Goal: Book appointment/travel/reservation

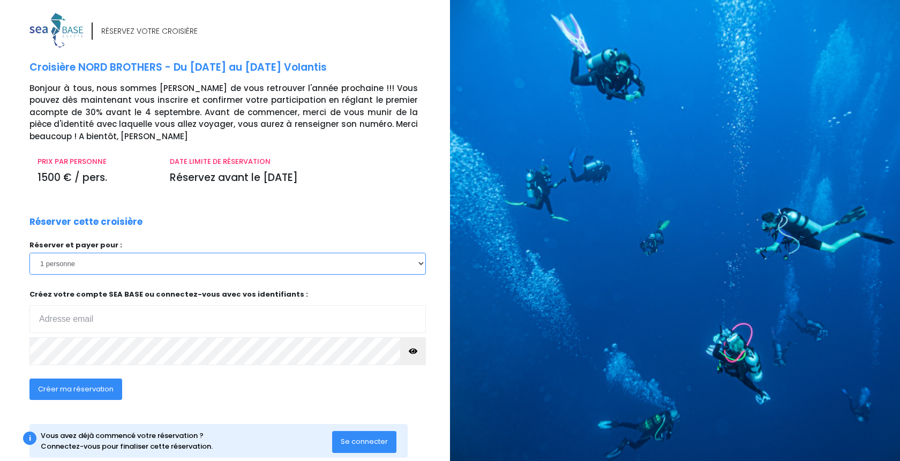
click at [29, 253] on select "1 personne 2 personnes 3 personnes 4 personnes 5 personnes 6 personnes 7 person…" at bounding box center [227, 263] width 397 height 21
select select "2"
click option "2 personnes" at bounding box center [0, 0] width 0 height 0
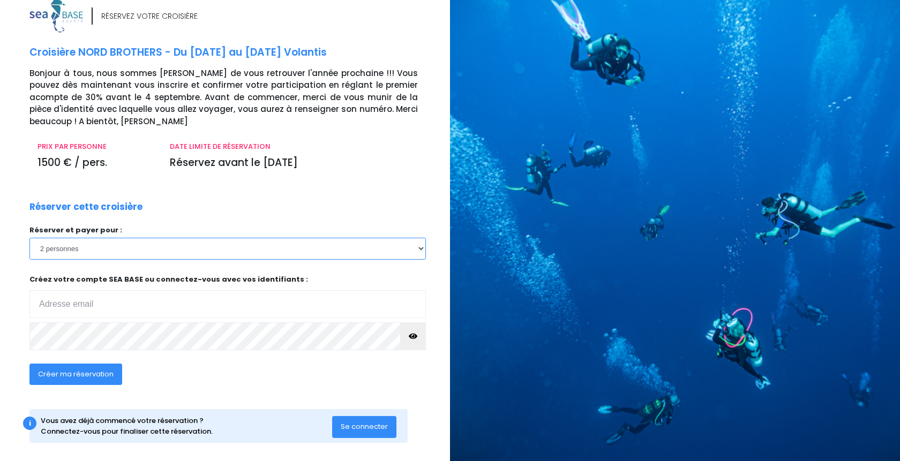
scroll to position [24, 0]
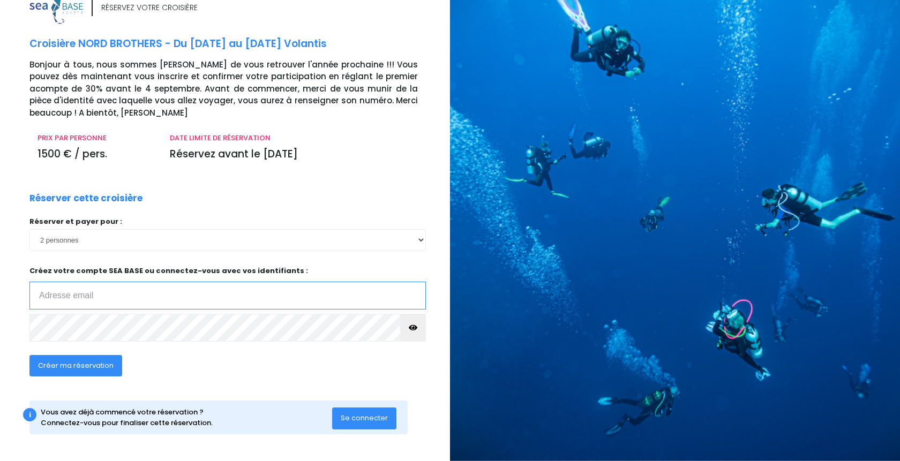
click at [92, 298] on input "email" at bounding box center [227, 296] width 397 height 28
type input "eric.ordonaud@free.fr"
click at [81, 365] on span "Créer ma réservation" at bounding box center [76, 366] width 76 height 10
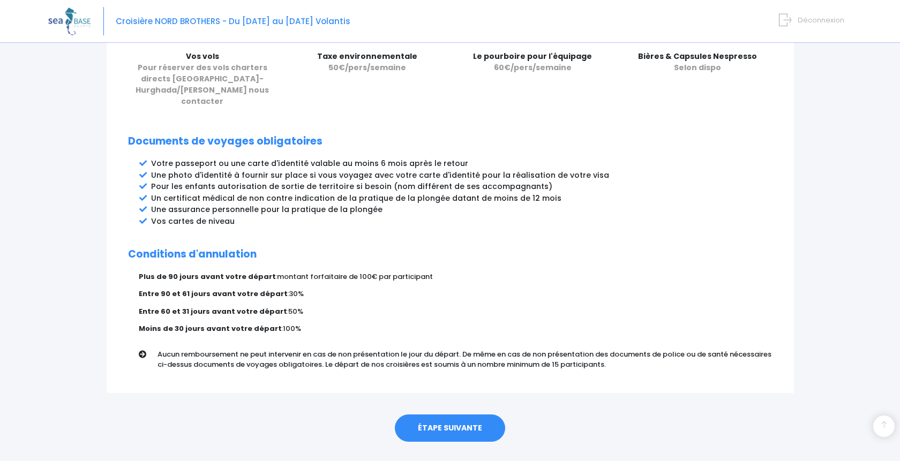
scroll to position [508, 0]
click at [454, 414] on link "ÉTAPE SUIVANTE" at bounding box center [450, 428] width 110 height 28
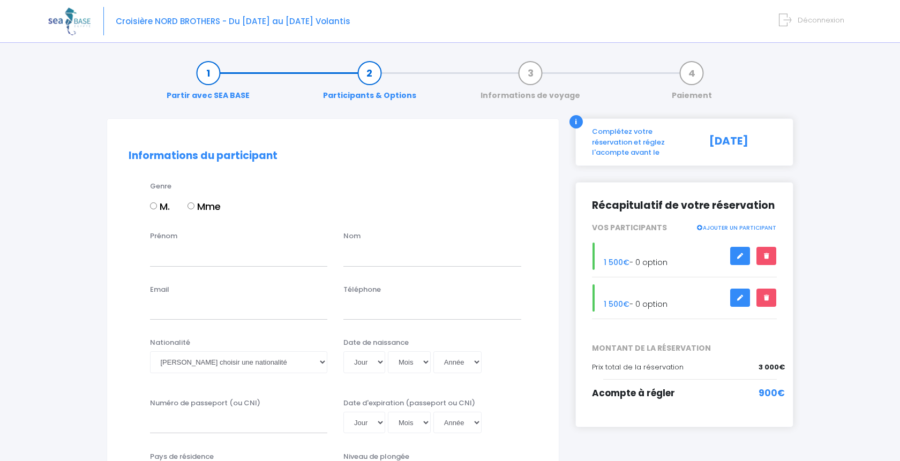
click at [155, 206] on input "M." at bounding box center [153, 206] width 7 height 7
radio input "true"
click at [189, 265] on input "Prénom" at bounding box center [239, 255] width 178 height 21
type input "eric"
click at [415, 261] on input "text" at bounding box center [433, 255] width 178 height 21
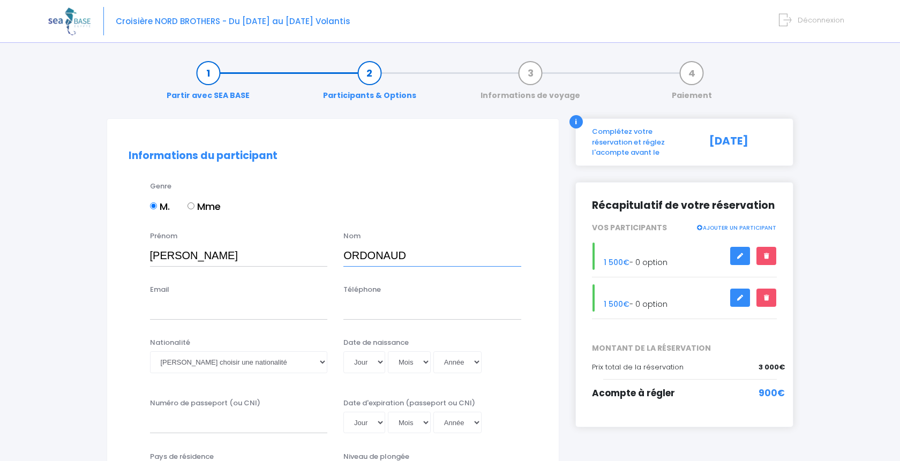
type input "ORDONAUD"
drag, startPoint x: 175, startPoint y: 259, endPoint x: 87, endPoint y: 258, distance: 88.4
click at [150, 258] on input "eric" at bounding box center [239, 255] width 178 height 21
type input "ERIC"
click at [165, 318] on input "Email" at bounding box center [239, 309] width 178 height 21
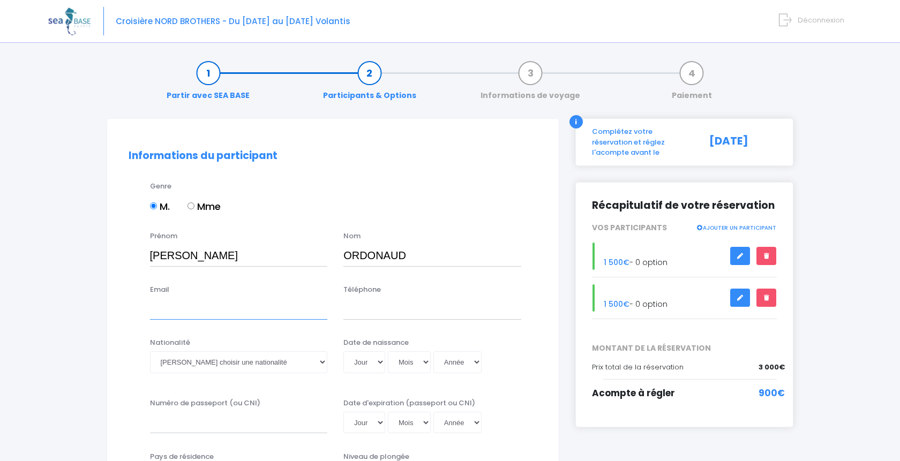
type input "Z"
type input "eric.ordonaud@free.fr"
click at [369, 314] on input "Téléphone" at bounding box center [433, 309] width 178 height 21
type input "0630212364"
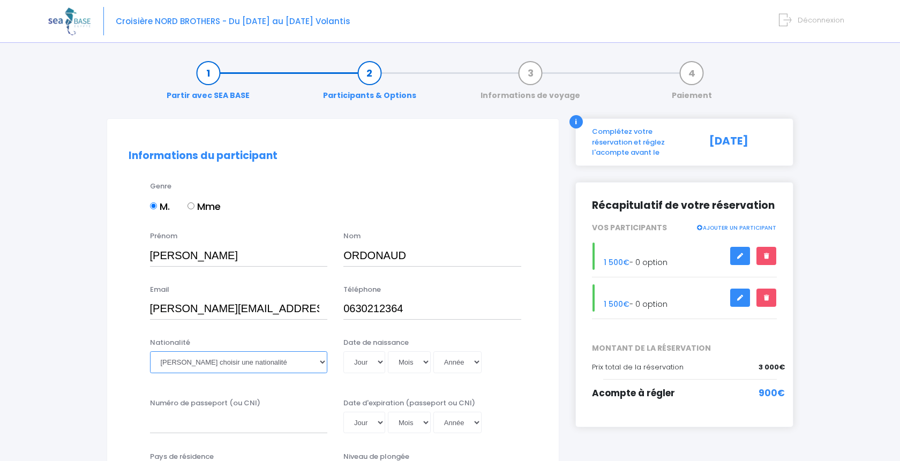
click at [150, 352] on select "Veuillez choisir une nationalité Afghane Albanaise Algerienne Allemande America…" at bounding box center [239, 362] width 178 height 21
select select "Française"
click option "Française" at bounding box center [0, 0] width 0 height 0
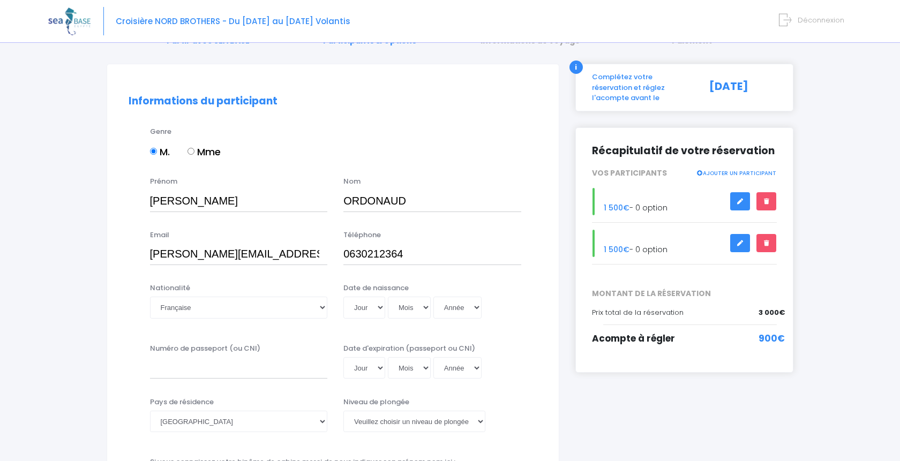
scroll to position [109, 0]
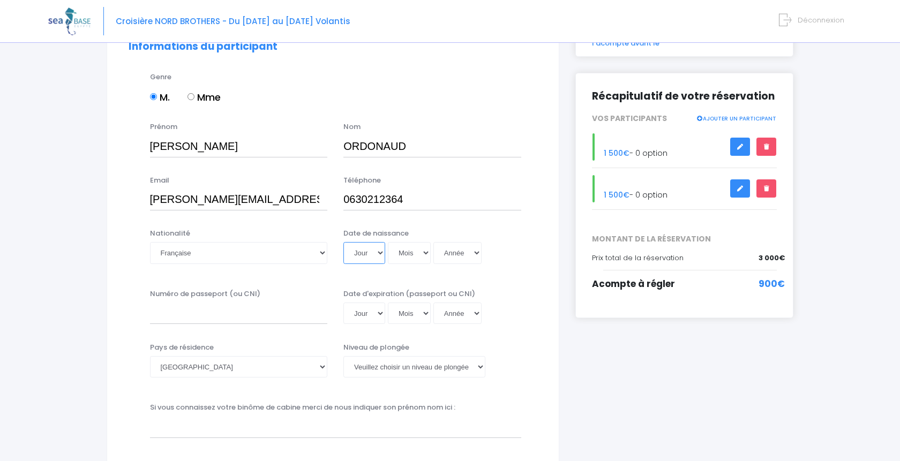
click at [344, 242] on select "Jour 01 02 03 04 05 06 07 08 09 10 11 12 13 14 15 16 17 18 19 20 21 22 23 24 25…" at bounding box center [365, 252] width 42 height 21
select select "19"
click option "19" at bounding box center [0, 0] width 0 height 0
click at [388, 242] on select "Mois 01 02 03 04 05 06 07 08 09 10 11 12" at bounding box center [409, 252] width 43 height 21
select select "12"
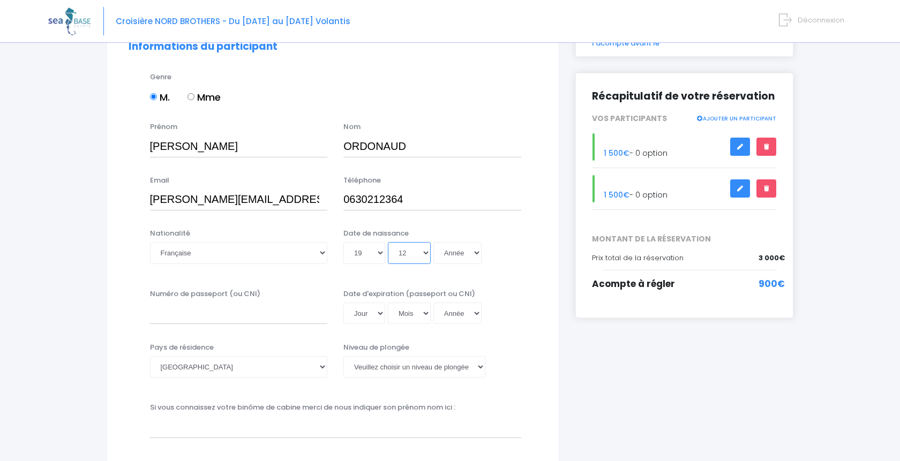
click option "12" at bounding box center [0, 0] width 0 height 0
click at [434, 242] on select "Année 2045 2044 2043 2042 2041 2040 2039 2038 2037 2036 2035 2034 2033 2032 203…" at bounding box center [458, 252] width 48 height 21
select select "1974"
click option "1974" at bounding box center [0, 0] width 0 height 0
type input "1974-12-19"
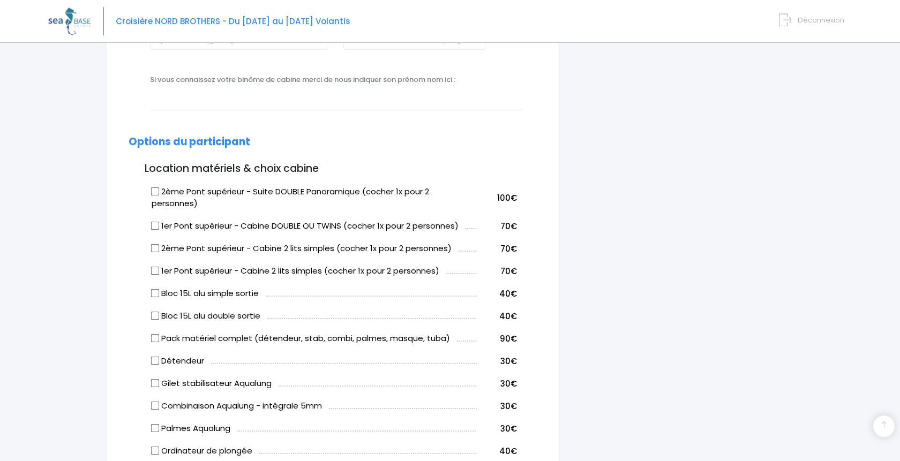
scroll to position [273, 0]
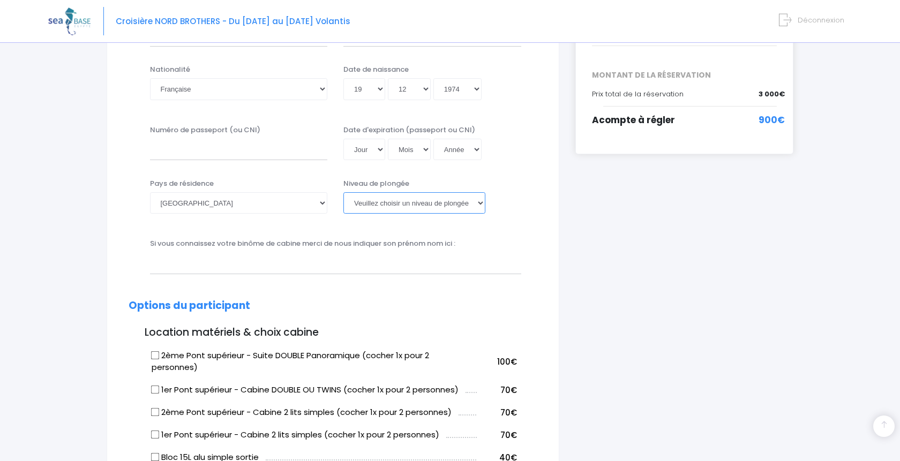
click at [344, 192] on select "Veuillez choisir un niveau de plongée Non plongeur Junior OW diver Adventure OW…" at bounding box center [415, 202] width 142 height 21
select select "N1"
click option "N1" at bounding box center [0, 0] width 0 height 0
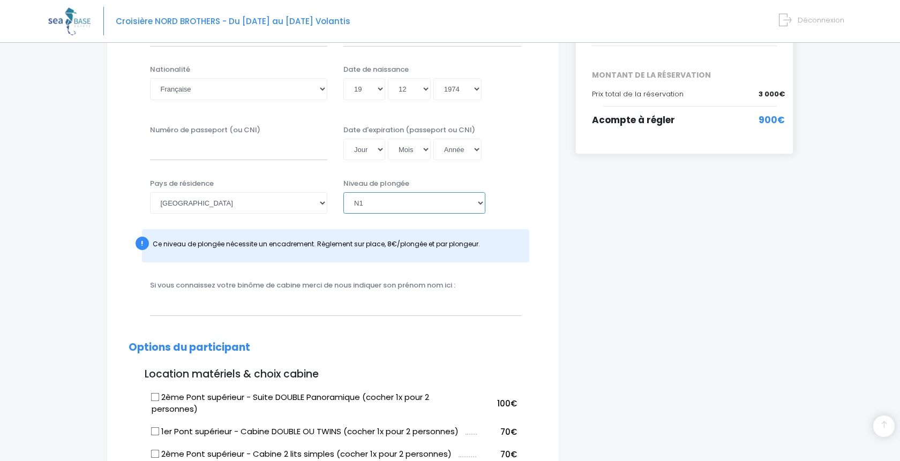
click at [344, 192] on select "Veuillez choisir un niveau de plongée Non plongeur Junior OW diver Adventure OW…" at bounding box center [415, 202] width 142 height 21
click option "N1" at bounding box center [0, 0] width 0 height 0
click at [172, 310] on input "text" at bounding box center [335, 304] width 371 height 21
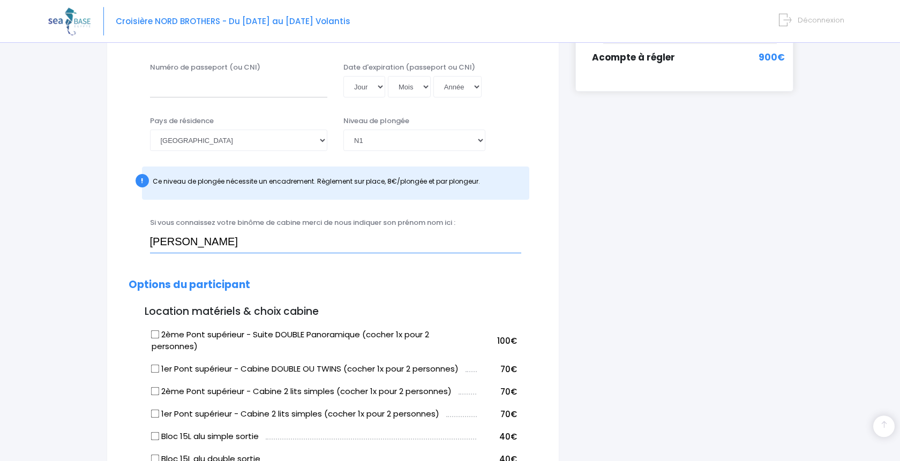
scroll to position [492, 0]
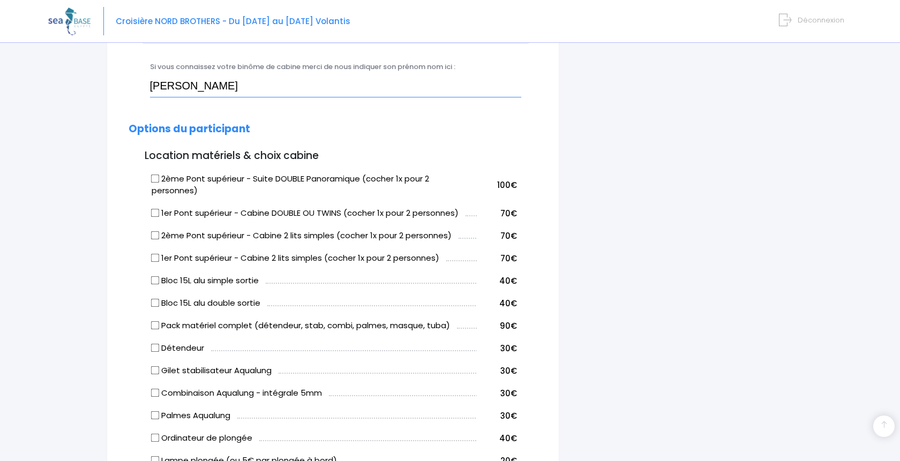
type input "SABRINA BLANCHARD"
click at [157, 182] on input "2ème Pont supérieur - Suite DOUBLE Panoramique (cocher 1x pour 2 personnes)" at bounding box center [155, 178] width 9 height 9
checkbox input "true"
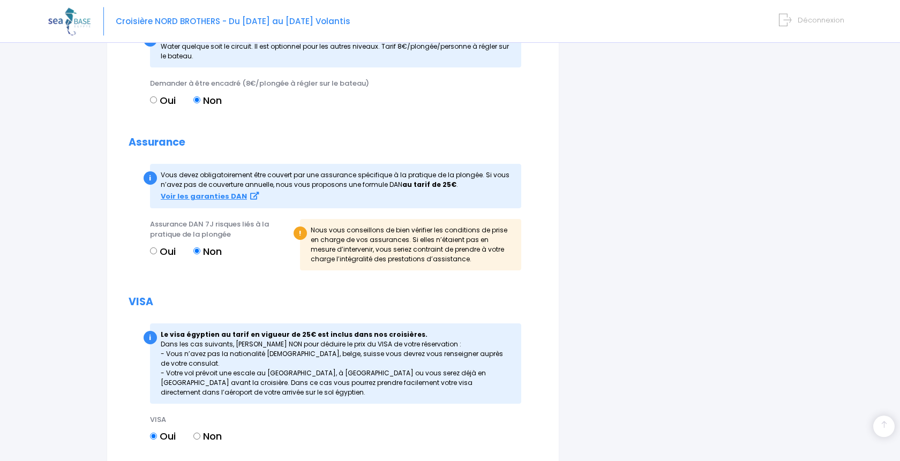
scroll to position [1093, 0]
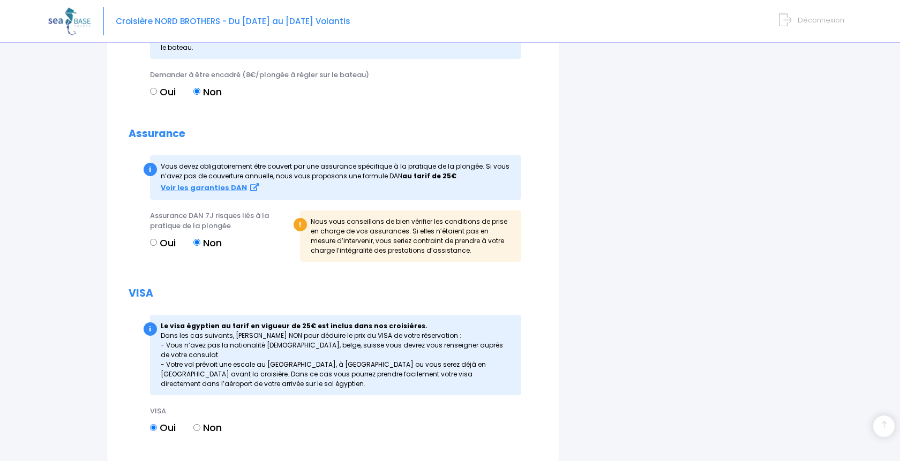
click at [195, 429] on input "Non" at bounding box center [196, 427] width 7 height 7
radio input "true"
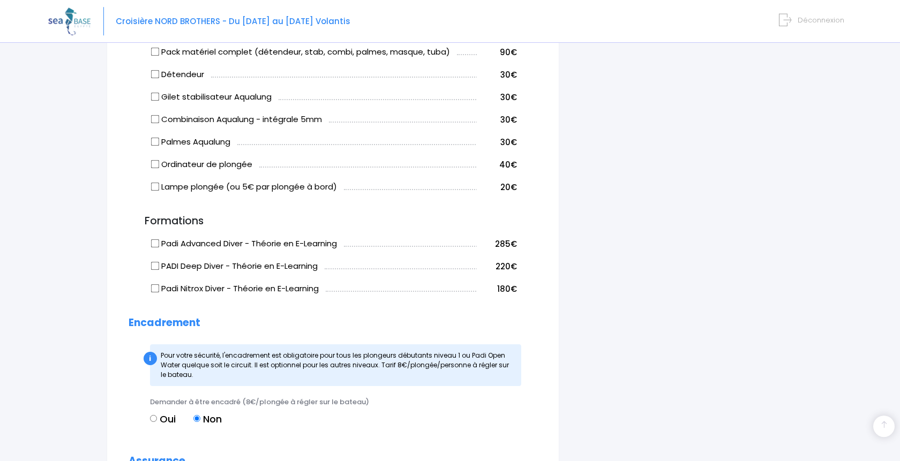
scroll to position [711, 0]
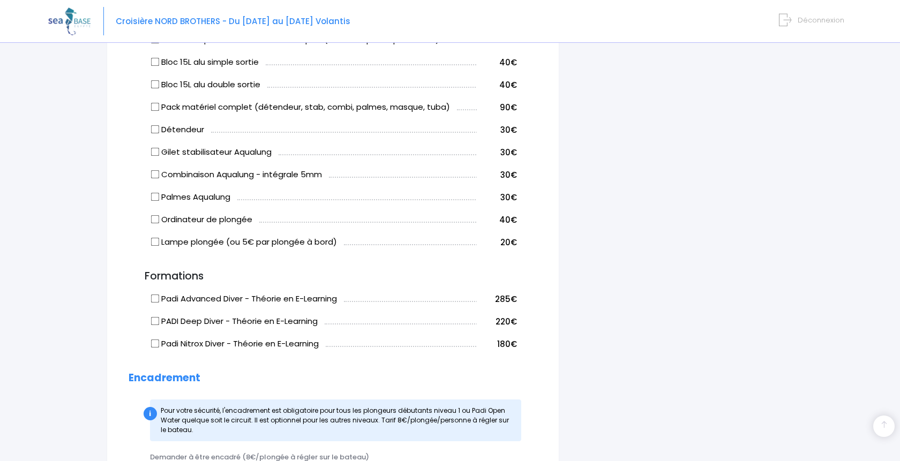
drag, startPoint x: 155, startPoint y: 106, endPoint x: 399, endPoint y: 162, distance: 250.3
click at [157, 106] on input "Pack matériel complet (détendeur, stab, combi, palmes, masque, tuba)" at bounding box center [155, 107] width 9 height 9
checkbox input "true"
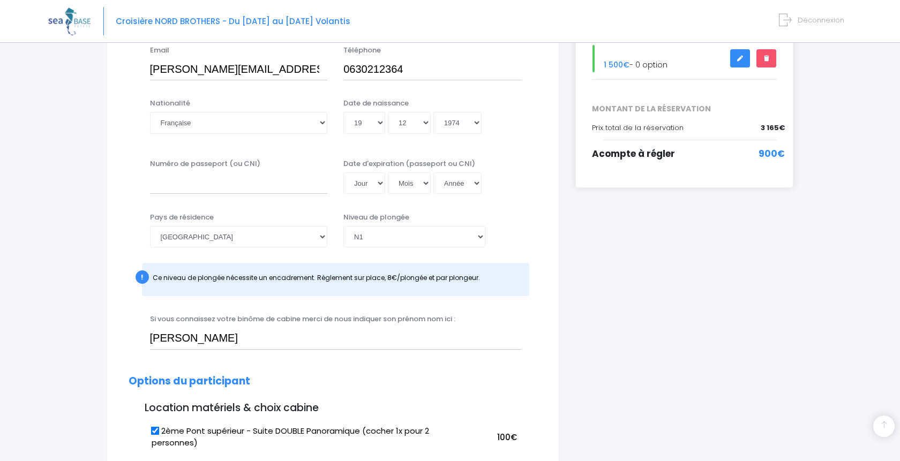
scroll to position [219, 0]
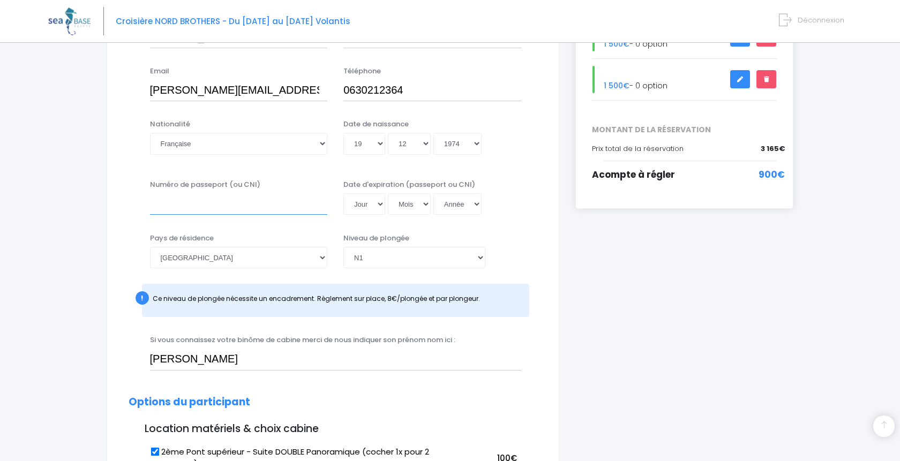
click at [179, 207] on input "Numéro de passeport (ou CNI)" at bounding box center [239, 203] width 178 height 21
type input "19FI86510"
click at [344, 193] on select "Jour 01 02 03 04 05 06 07 08 09 10 11 12 13 14 15 16 17 18 19 20 21 22 23 24 25…" at bounding box center [365, 203] width 42 height 21
select select "20"
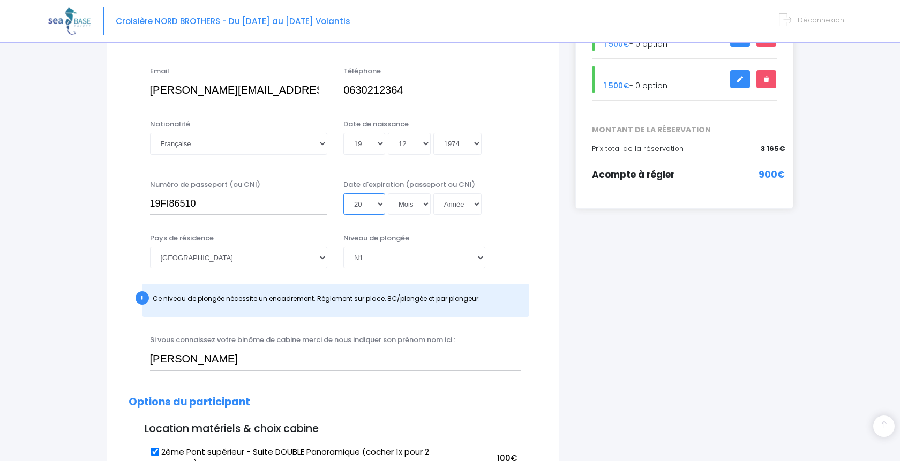
click option "20" at bounding box center [0, 0] width 0 height 0
click at [388, 193] on select "Mois 01 02 03 04 05 06 07 08 09 10 11 12" at bounding box center [409, 203] width 43 height 21
select select "11"
click option "11" at bounding box center [0, 0] width 0 height 0
click at [434, 193] on select "Année 2045 2044 2043 2042 2041 2040 2039 2038 2037 2036 2035 2034 2033 2032 203…" at bounding box center [458, 203] width 48 height 21
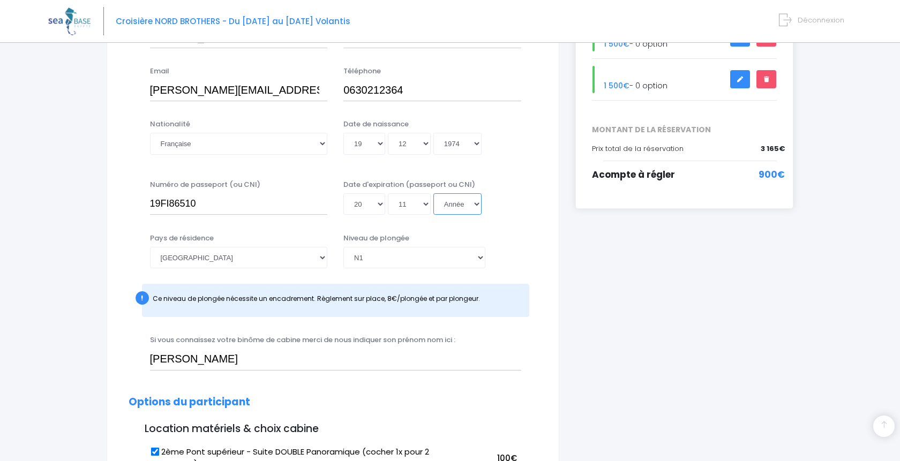
select select "2029"
click option "2029" at bounding box center [0, 0] width 0 height 0
type input "2029-11-20"
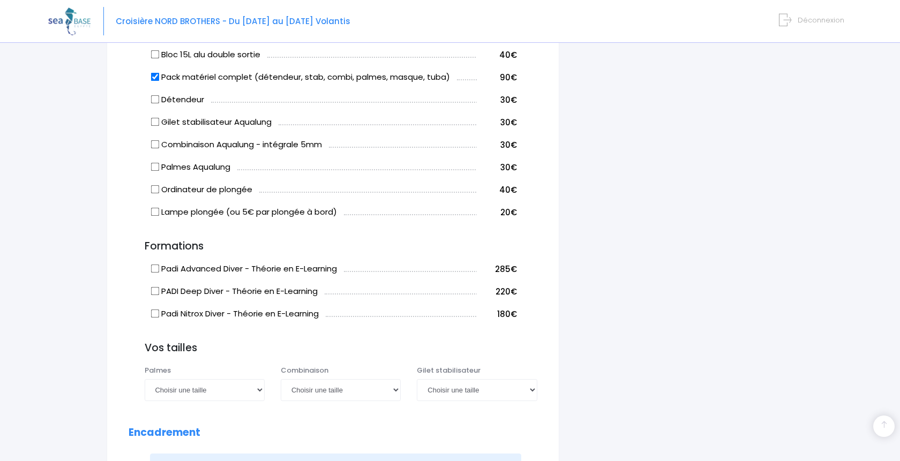
scroll to position [765, 0]
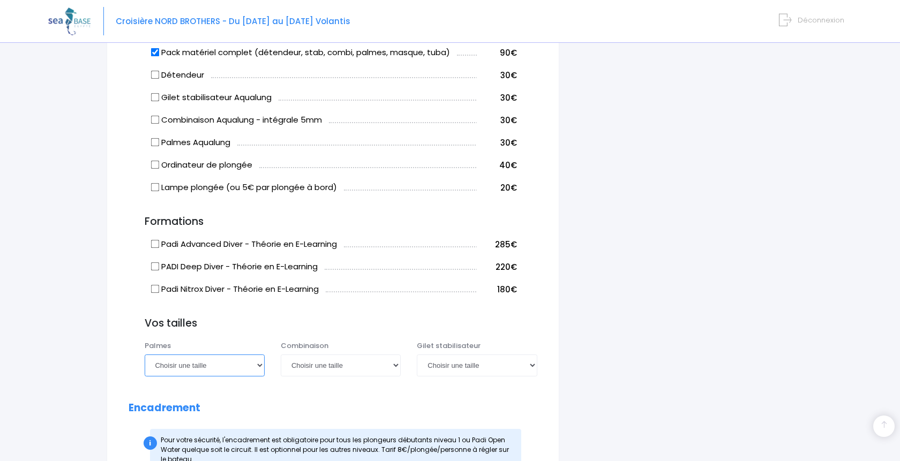
click at [145, 355] on select "Choisir une taille 36/37 38/39 40/41 42/43 44/45 46/47" at bounding box center [205, 365] width 120 height 21
select select "40/41"
click option "40/41" at bounding box center [0, 0] width 0 height 0
click at [281, 355] on select "Choisir une taille XS S M ML L XL XXL" at bounding box center [341, 365] width 120 height 21
click at [676, 379] on div "i Complétez votre réservation et réglez l'acompte avant le 04/09/2025 Récapitul…" at bounding box center [685, 122] width 235 height 1538
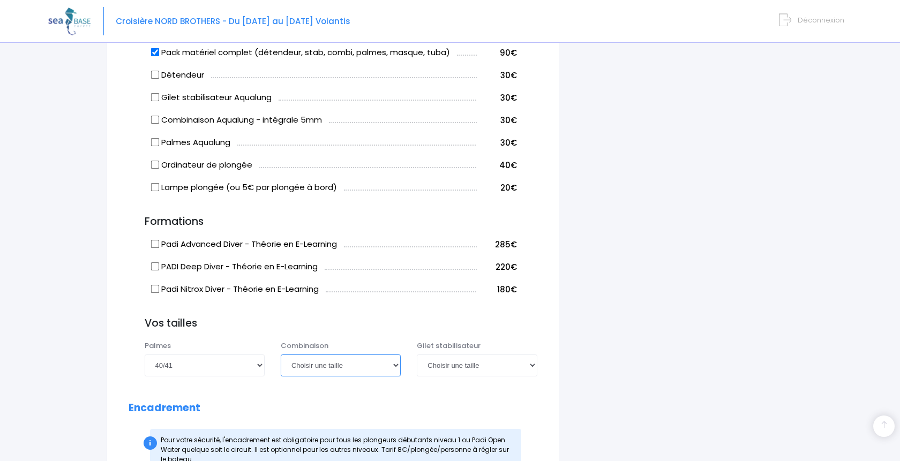
click at [281, 355] on select "Choisir une taille XS S M ML L XL XXL" at bounding box center [341, 365] width 120 height 21
select select "M"
click option "M" at bounding box center [0, 0] width 0 height 0
click at [417, 355] on select "Choisir une taille XXS XS S M ML L XL XXL" at bounding box center [477, 365] width 120 height 21
select select "M"
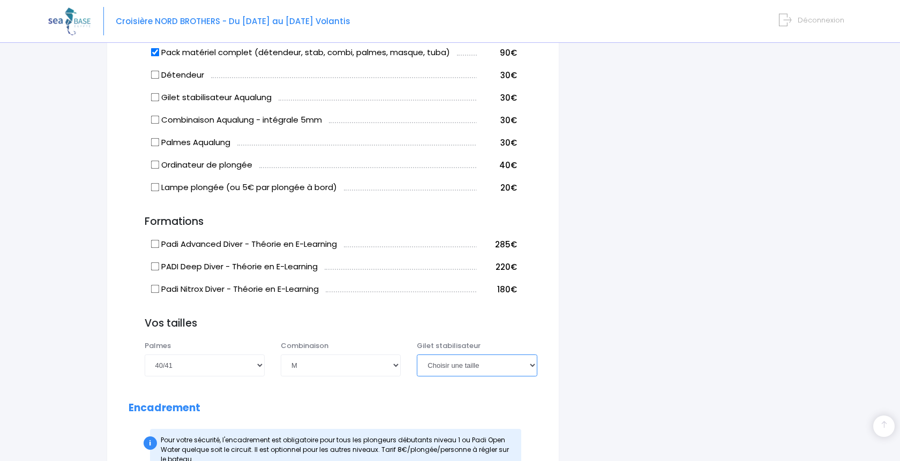
click option "M" at bounding box center [0, 0] width 0 height 0
click at [634, 319] on div "i Complétez votre réservation et réglez l'acompte avant le 04/09/2025 Récapitul…" at bounding box center [685, 122] width 235 height 1538
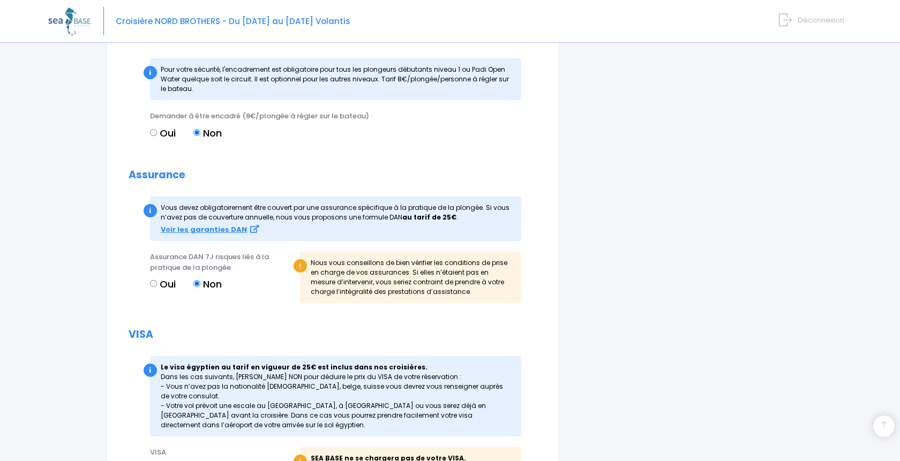
scroll to position [1288, 0]
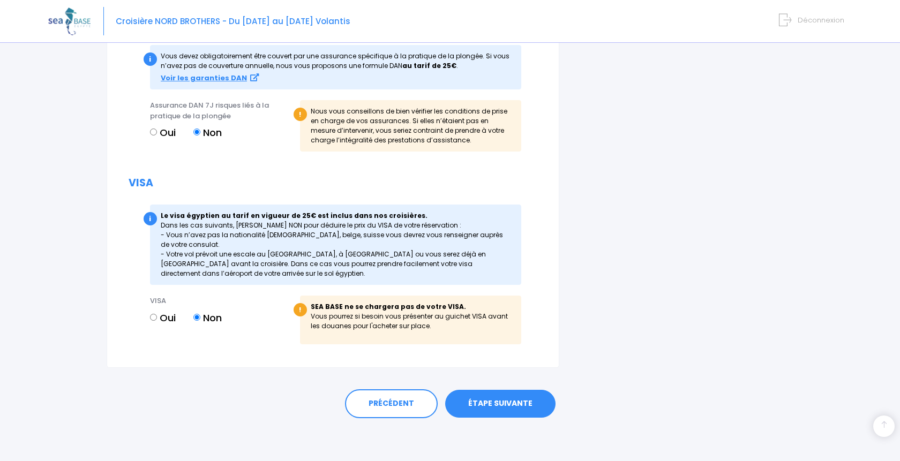
click at [511, 394] on link "ÉTAPE SUIVANTE" at bounding box center [500, 404] width 110 height 28
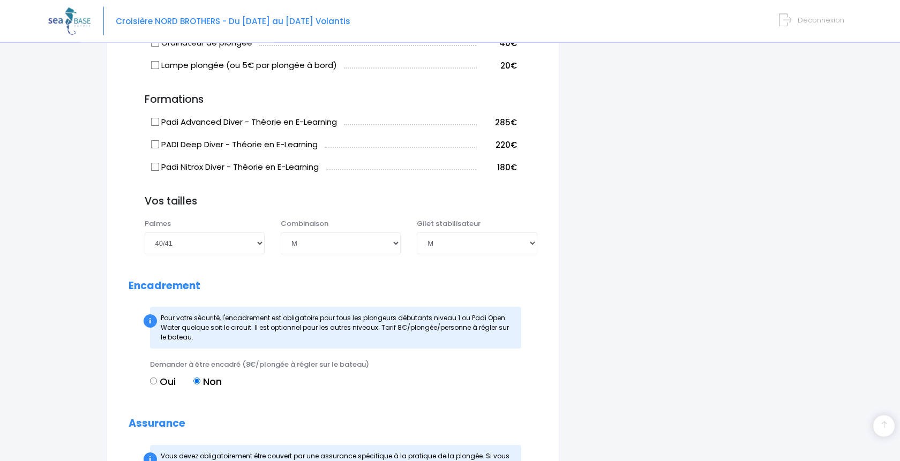
scroll to position [851, 0]
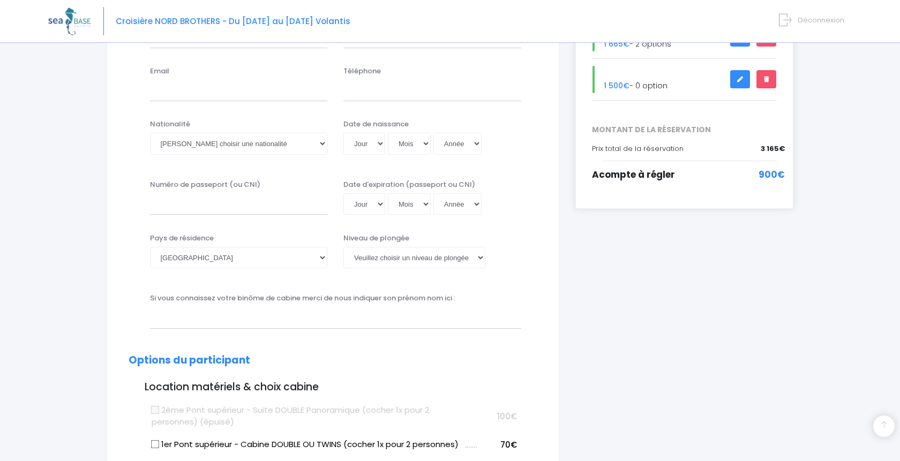
scroll to position [109, 0]
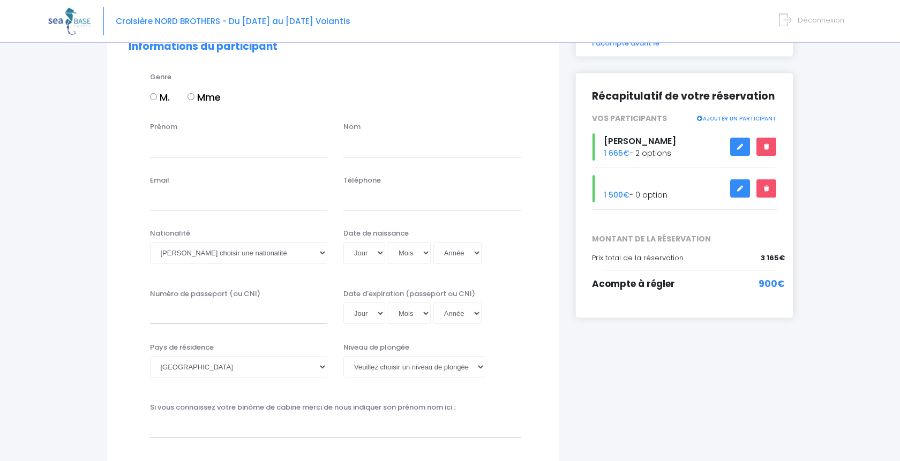
click at [742, 180] on link at bounding box center [741, 189] width 20 height 19
click at [742, 147] on icon at bounding box center [741, 147] width 8 height 0
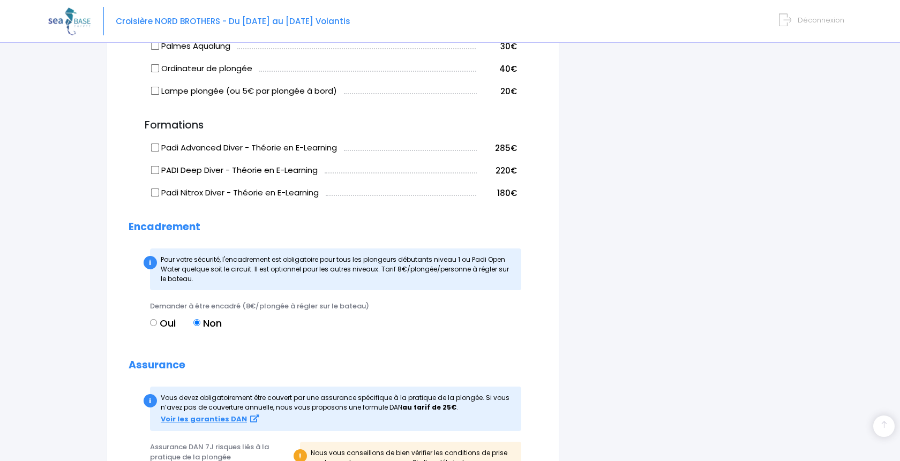
scroll to position [1146, 0]
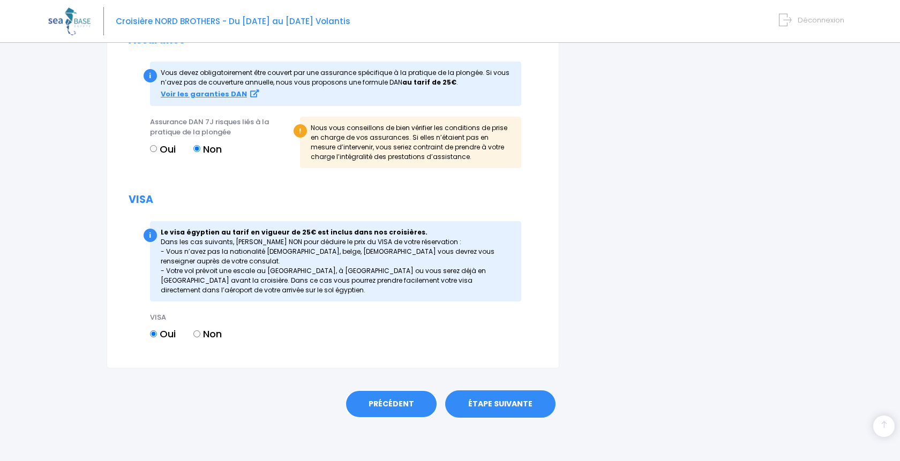
click at [393, 407] on link "PRÉCÉDENT" at bounding box center [391, 404] width 93 height 29
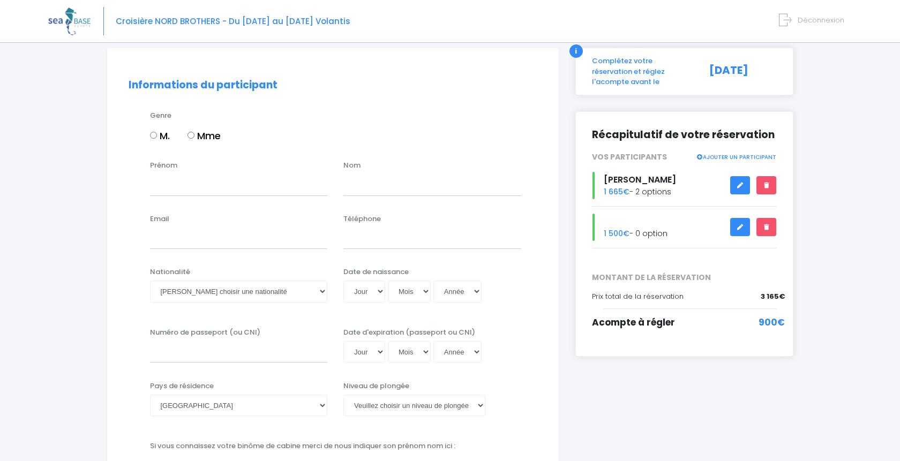
scroll to position [53, 0]
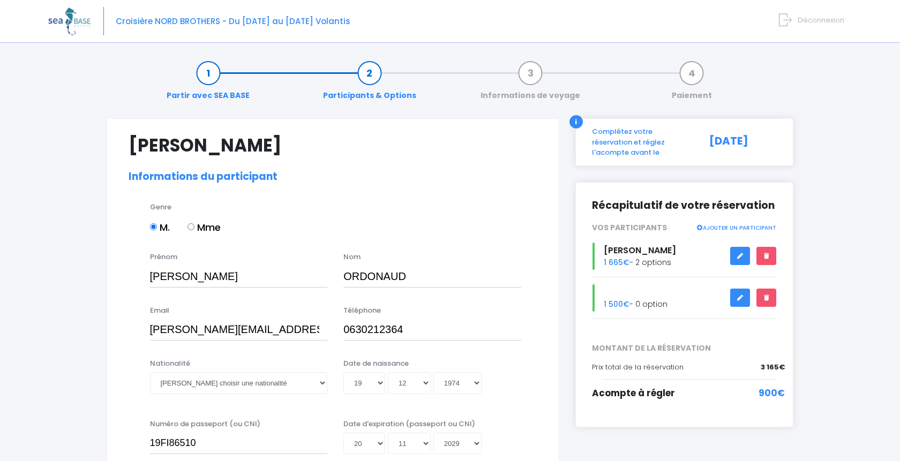
select select "N1"
select select "40/41"
select select "M"
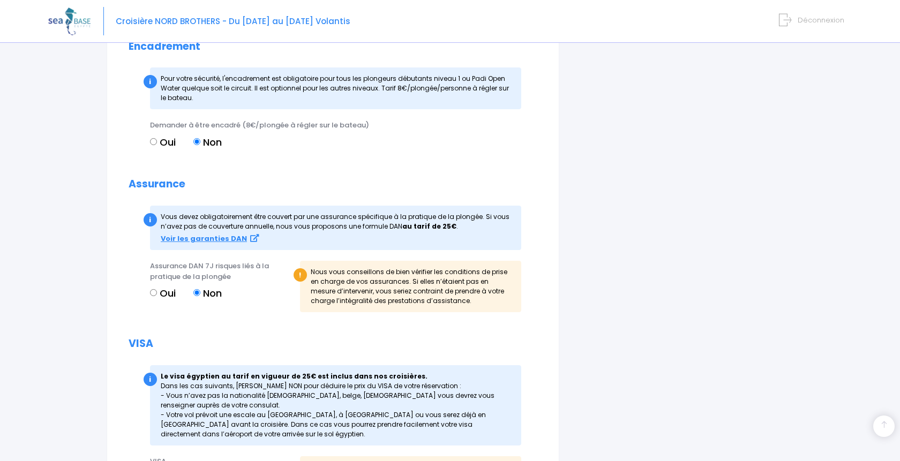
scroll to position [1309, 0]
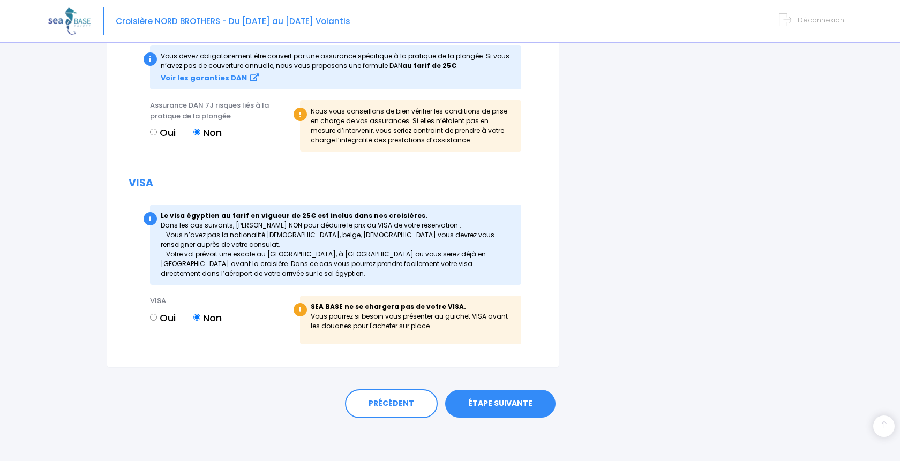
click at [505, 408] on link "ÉTAPE SUIVANTE" at bounding box center [500, 404] width 110 height 28
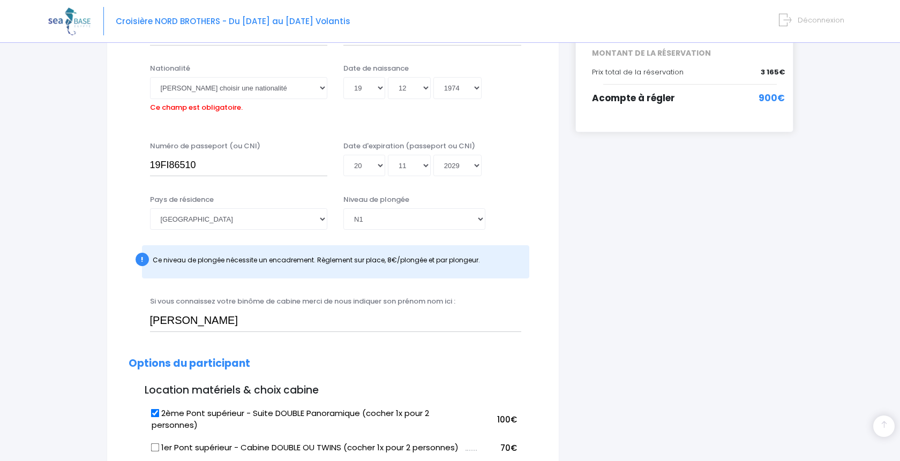
scroll to position [265, 0]
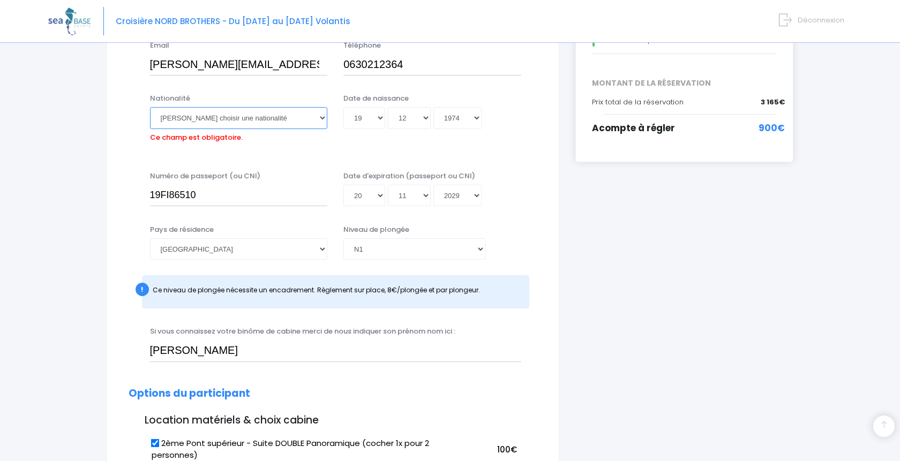
click at [150, 107] on select "Veuillez choisir une nationalité Afghane Albanaise Algerienne Allemande America…" at bounding box center [239, 117] width 178 height 21
select select "Française"
click option "Française" at bounding box center [0, 0] width 0 height 0
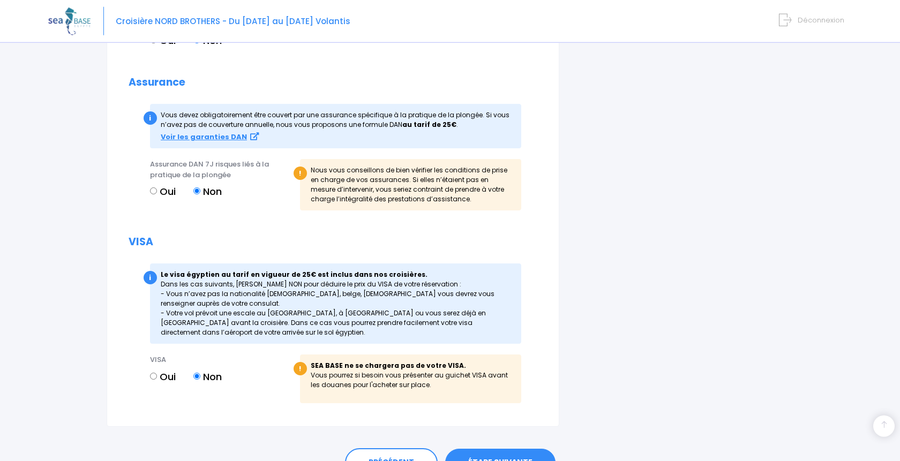
scroll to position [1309, 0]
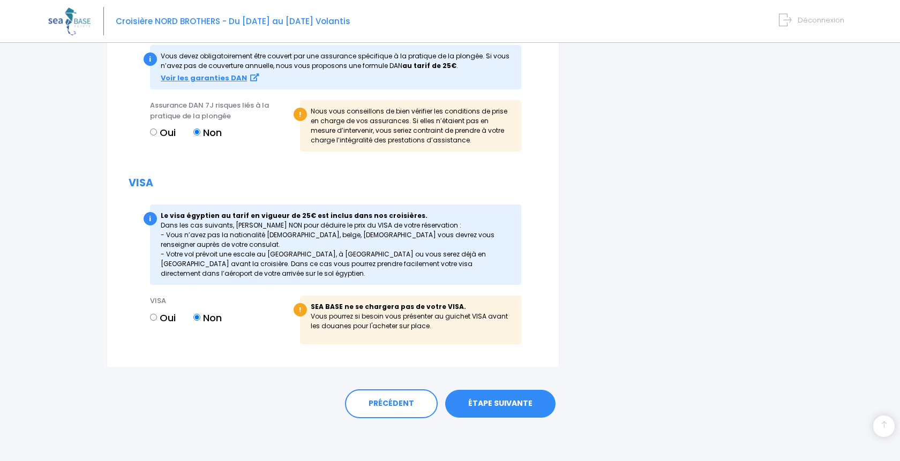
click at [516, 407] on link "ÉTAPE SUIVANTE" at bounding box center [500, 404] width 110 height 28
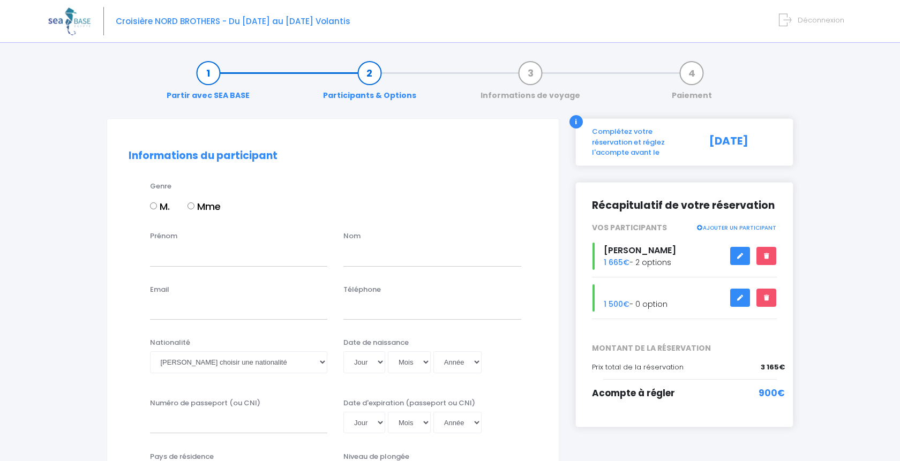
click at [195, 207] on input "Mme" at bounding box center [191, 206] width 7 height 7
radio input "true"
click at [184, 262] on input "Prénom" at bounding box center [239, 255] width 178 height 21
type input "SABRINA"
click at [382, 258] on input "text" at bounding box center [433, 255] width 178 height 21
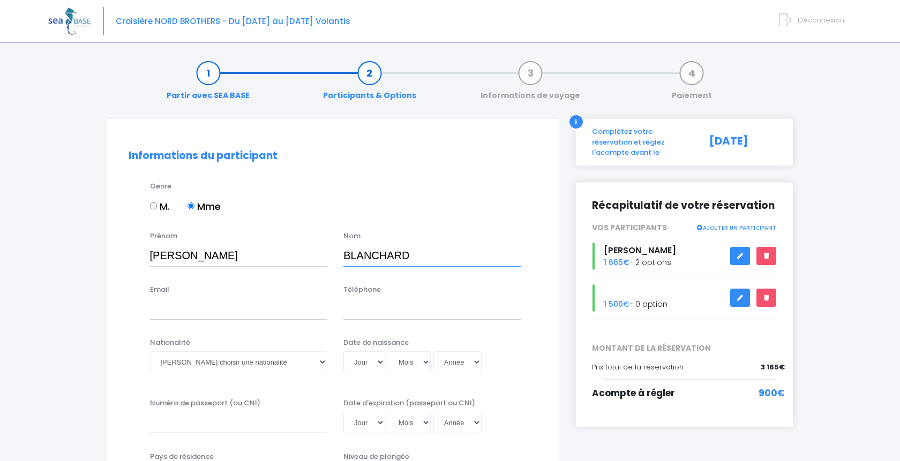
type input "BLANCHARD"
click at [268, 311] on input "Email" at bounding box center [239, 309] width 178 height 21
type input "sabrina.blanchard11@free.fr"
click at [457, 324] on div "Email sabrina.blanchard11@free.fr Téléphone" at bounding box center [333, 306] width 425 height 42
click at [458, 312] on input "Téléphone" at bounding box center [433, 309] width 178 height 21
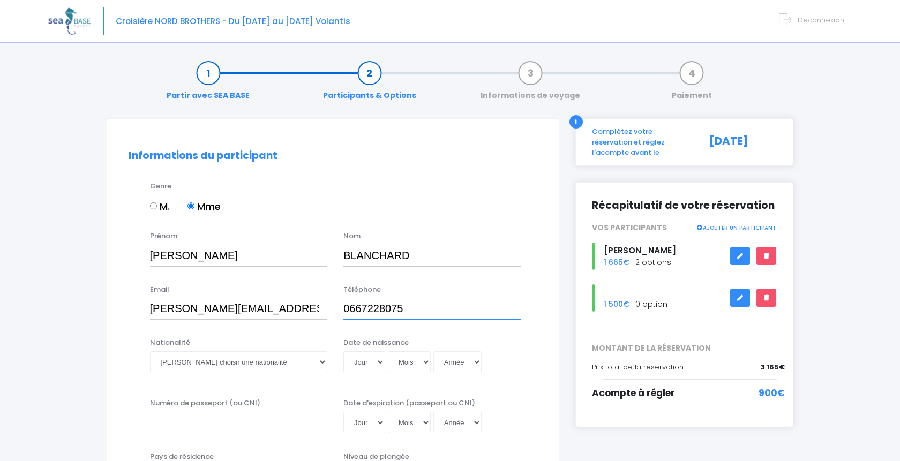
type input "0667228075"
click at [150, 352] on select "Veuillez choisir une nationalité Afghane Albanaise Algerienne Allemande America…" at bounding box center [239, 362] width 178 height 21
select select "Française"
click option "Française" at bounding box center [0, 0] width 0 height 0
click at [344, 352] on select "Jour 01 02 03 04 05 06 07 08 09 10 11 12 13 14 15 16 17 18 19 20 21 22 23 24 25…" at bounding box center [365, 362] width 42 height 21
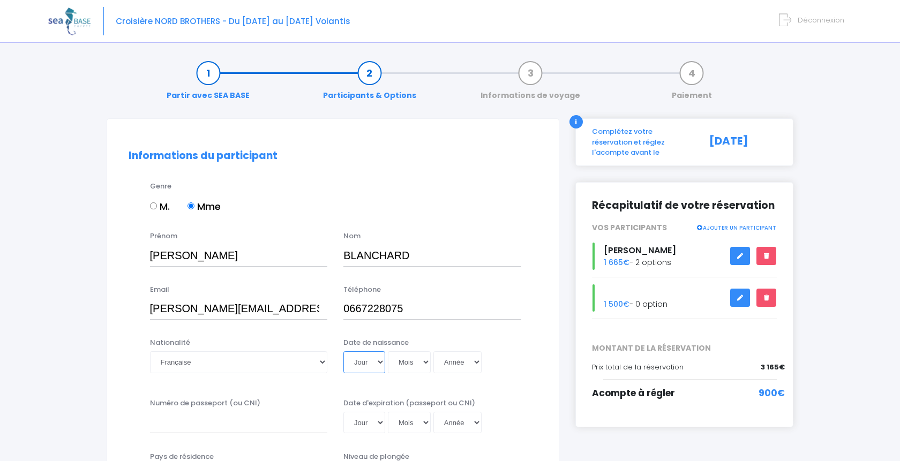
select select "28"
click option "28" at bounding box center [0, 0] width 0 height 0
click at [388, 352] on select "Mois 01 02 03 04 05 06 07 08 09 10 11 12" at bounding box center [409, 362] width 43 height 21
select select "03"
click option "03" at bounding box center [0, 0] width 0 height 0
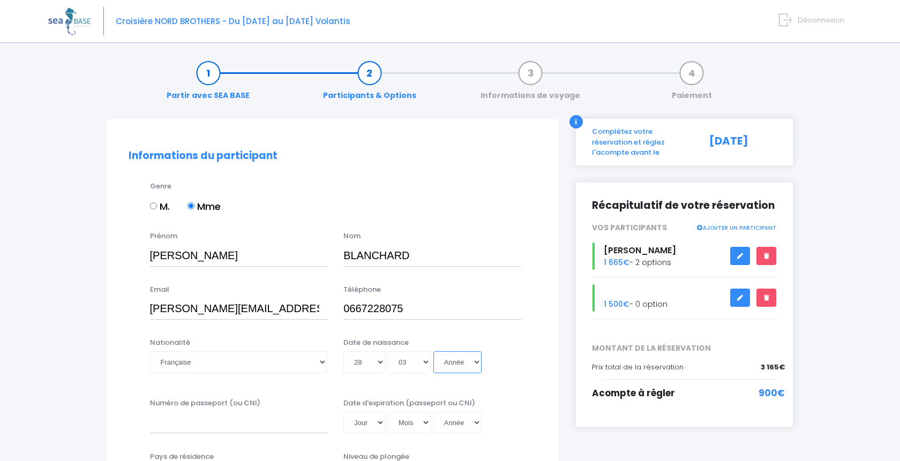
click at [434, 352] on select "Année 2045 2044 2043 2042 2041 2040 2039 2038 2037 2036 2035 2034 2033 2032 203…" at bounding box center [458, 362] width 48 height 21
select select "1974"
click option "1974" at bounding box center [0, 0] width 0 height 0
type input "1974-03-28"
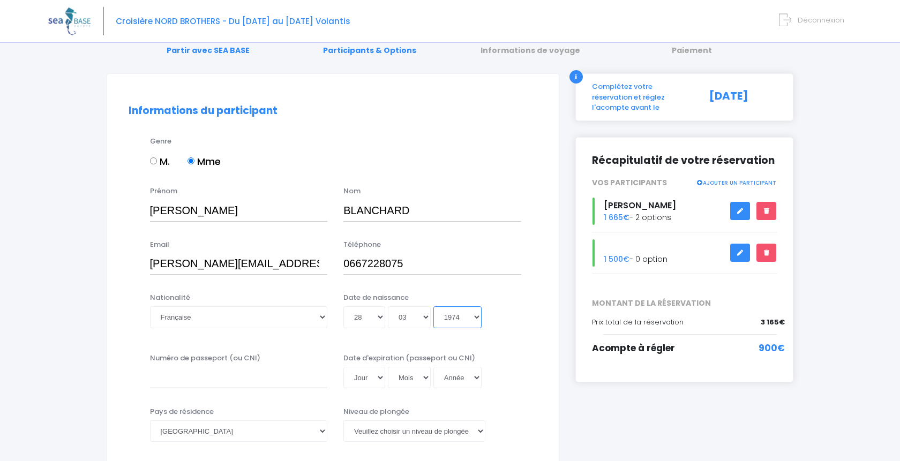
scroll to position [219, 0]
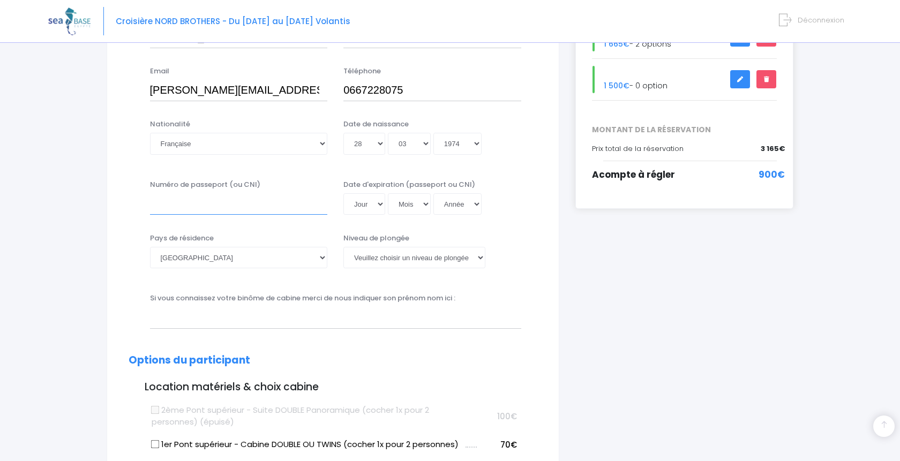
click at [202, 214] on input "Numéro de passeport (ou CNI)" at bounding box center [239, 203] width 178 height 21
type input "19FF42201"
click at [344, 193] on select "Jour 01 02 03 04 05 06 07 08 09 10 11 12 13 14 15 16 17 18 19 20 21 22 23 24 25…" at bounding box center [365, 203] width 42 height 21
select select "06"
click option "06" at bounding box center [0, 0] width 0 height 0
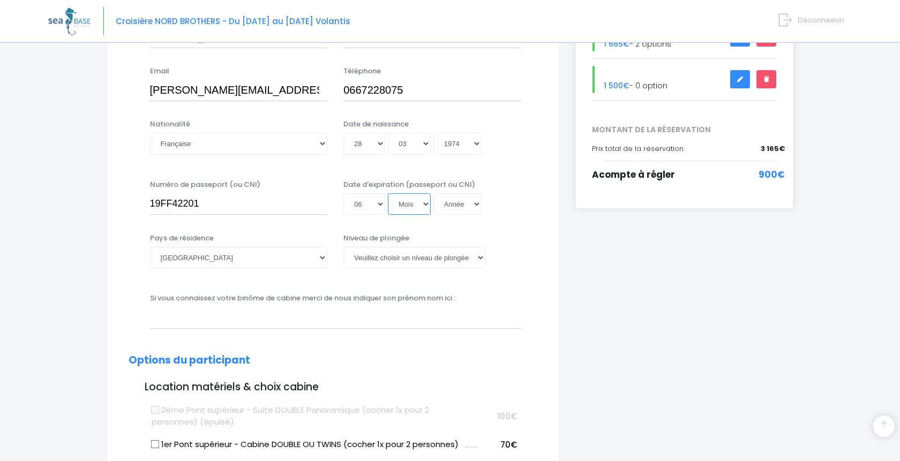
click at [388, 193] on select "Mois 01 02 03 04 05 06 07 08 09 10 11 12" at bounding box center [409, 203] width 43 height 21
select select "11"
click option "11" at bounding box center [0, 0] width 0 height 0
click at [434, 193] on select "Année 2045 2044 2043 2042 2041 2040 2039 2038 2037 2036 2035 2034 2033 2032 203…" at bounding box center [458, 203] width 48 height 21
select select "2029"
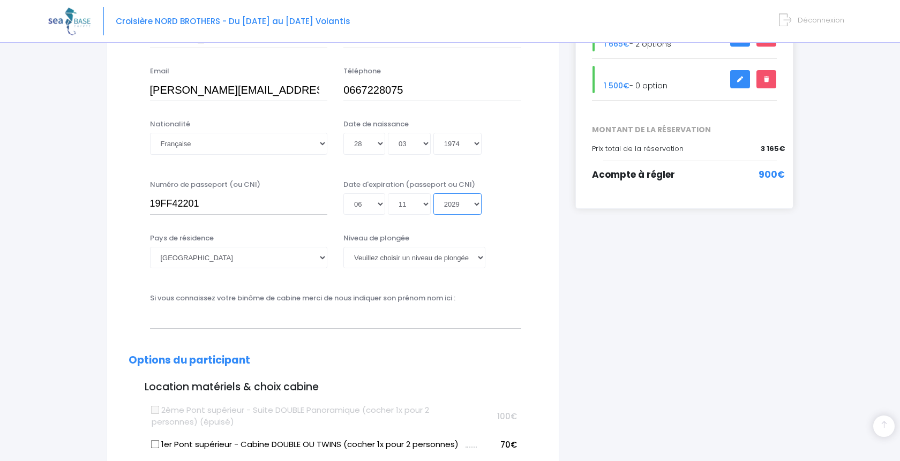
click option "2029" at bounding box center [0, 0] width 0 height 0
type input "[DATE]"
click at [344, 247] on select "Veuillez choisir un niveau de plongée Non plongeur Junior OW diver Adventure OW…" at bounding box center [415, 257] width 142 height 21
select select "N1"
click option "N1" at bounding box center [0, 0] width 0 height 0
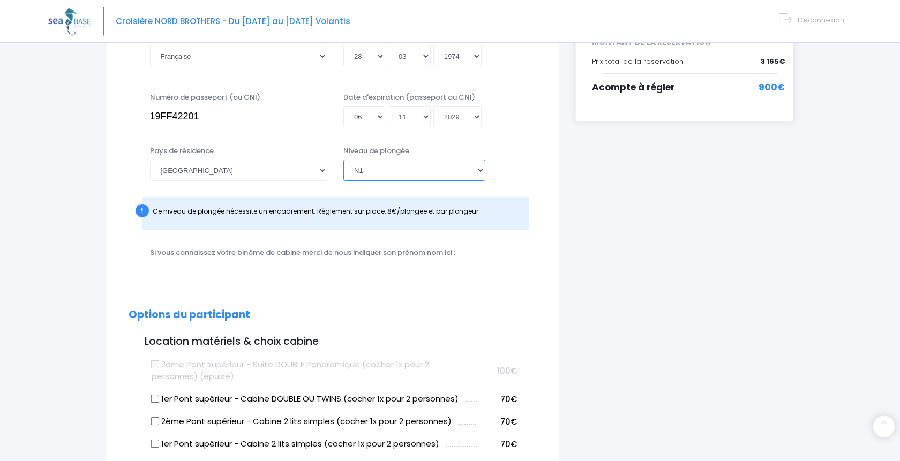
scroll to position [328, 0]
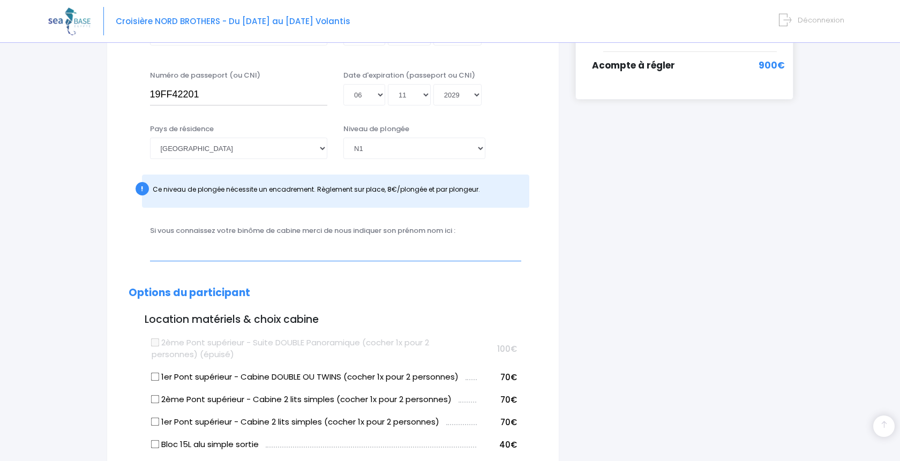
click at [255, 253] on input "text" at bounding box center [335, 250] width 371 height 21
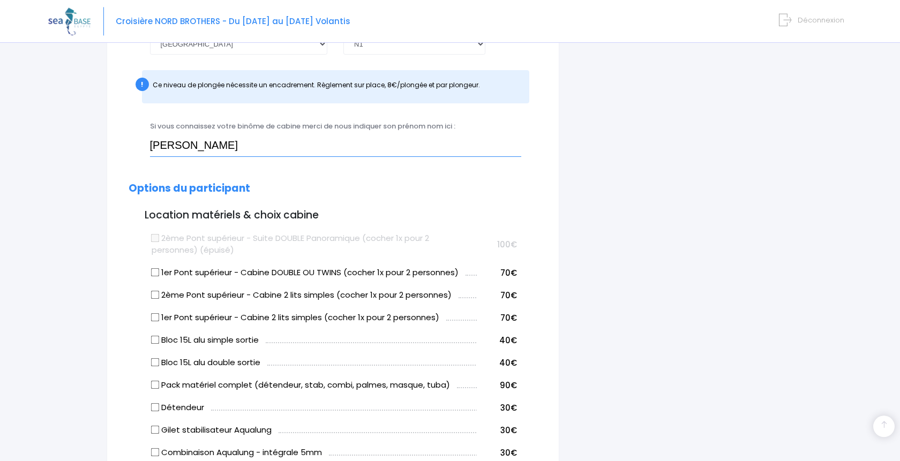
scroll to position [437, 0]
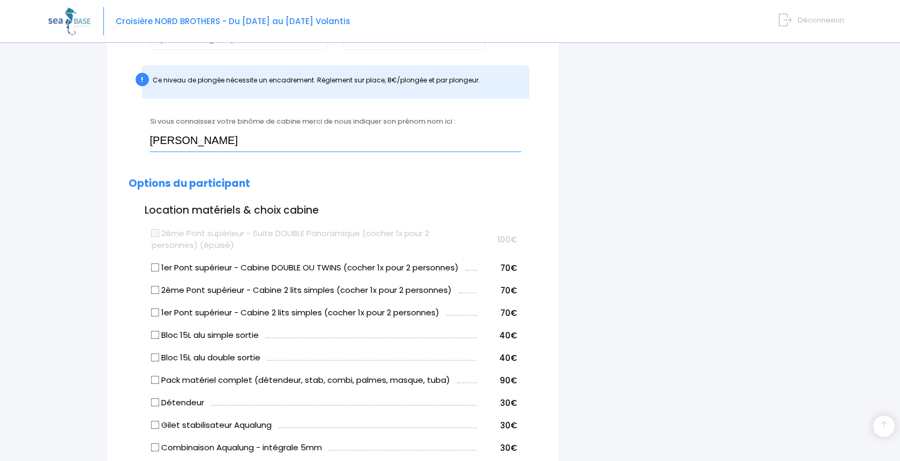
type input "[PERSON_NAME]"
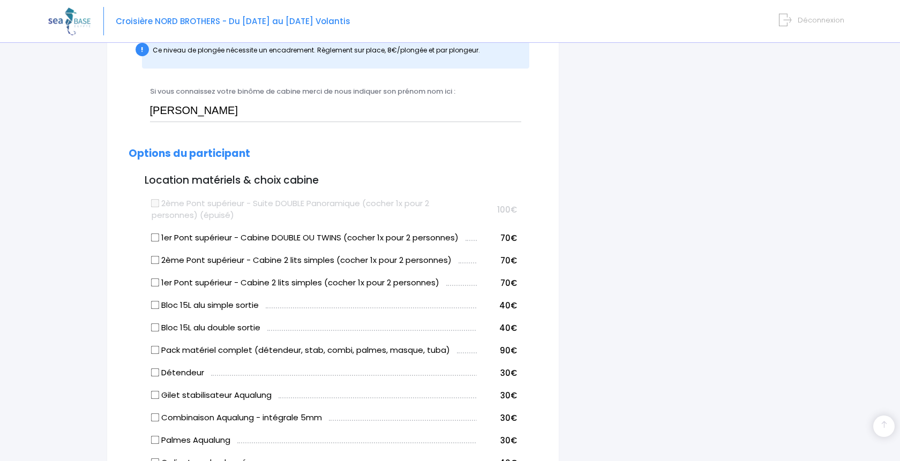
scroll to position [492, 0]
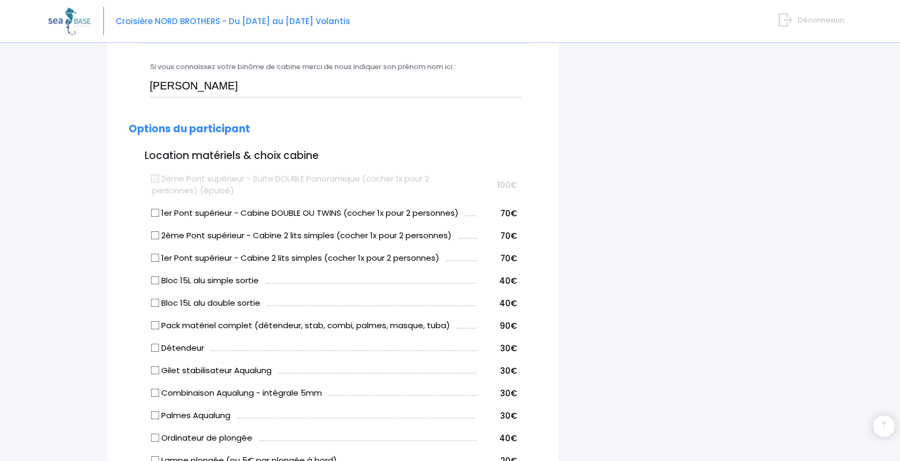
click at [151, 326] on input "Pack matériel complet (détendeur, stab, combi, palmes, masque, tuba)" at bounding box center [155, 326] width 9 height 9
checkbox input "true"
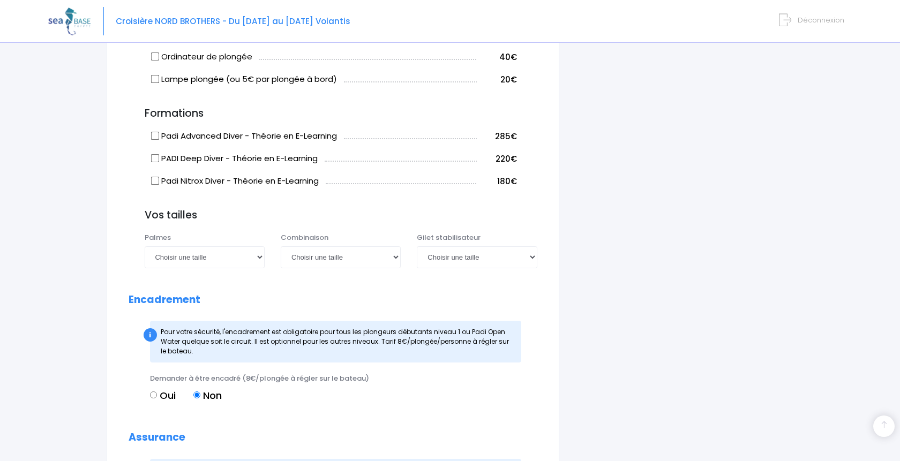
scroll to position [875, 0]
click at [145, 245] on select "Choisir une taille 36/37 38/39 40/41 42/43 44/45 46/47" at bounding box center [205, 255] width 120 height 21
select select "36/37"
click option "36/37" at bounding box center [0, 0] width 0 height 0
click at [281, 245] on select "Choisir une taille XS S M ML L XL XXL" at bounding box center [341, 255] width 120 height 21
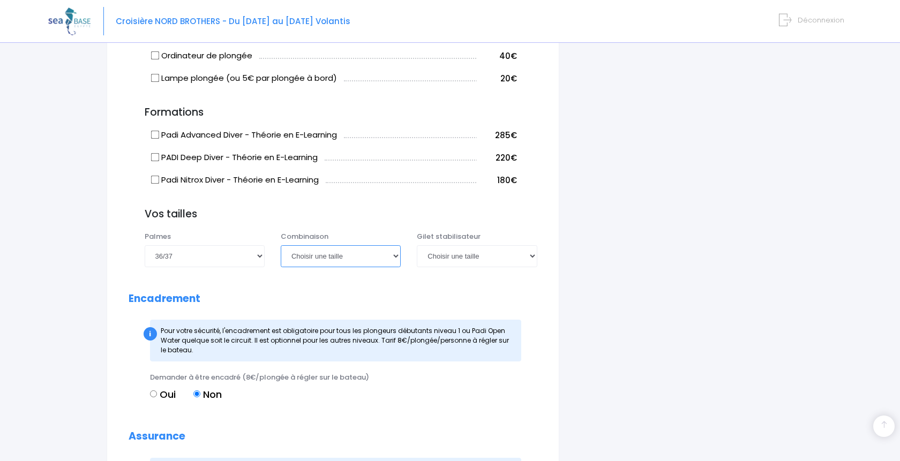
select select "S"
click option "S" at bounding box center [0, 0] width 0 height 0
click at [454, 268] on div "Palmes Choisir une taille 36/37 38/39 40/41 42/43 44/45 46/47 Combinaison Chois…" at bounding box center [341, 253] width 409 height 42
click at [417, 245] on select "Choisir une taille XXS XS S M ML L XL XXL" at bounding box center [477, 255] width 120 height 21
select select "S"
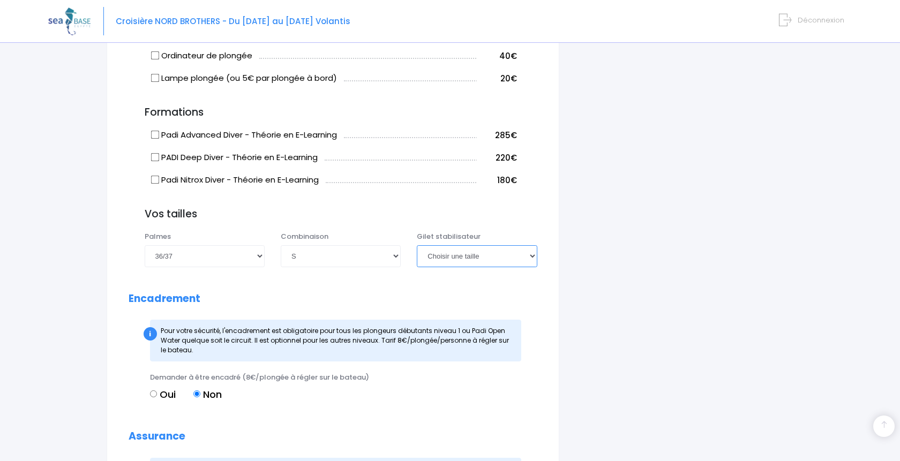
click option "S" at bounding box center [0, 0] width 0 height 0
click at [616, 255] on div "i Complétez votre réservation et réglez l'acompte avant le 04/09/2025 Récapitul…" at bounding box center [685, 5] width 235 height 1522
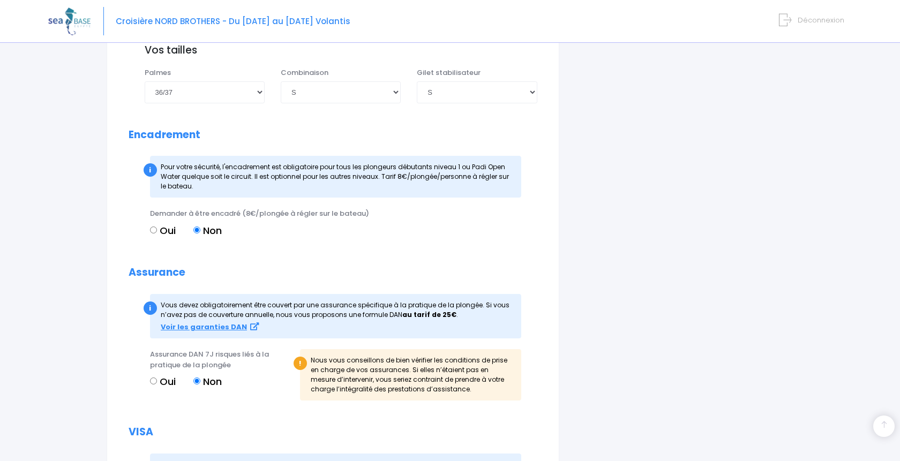
scroll to position [1257, 0]
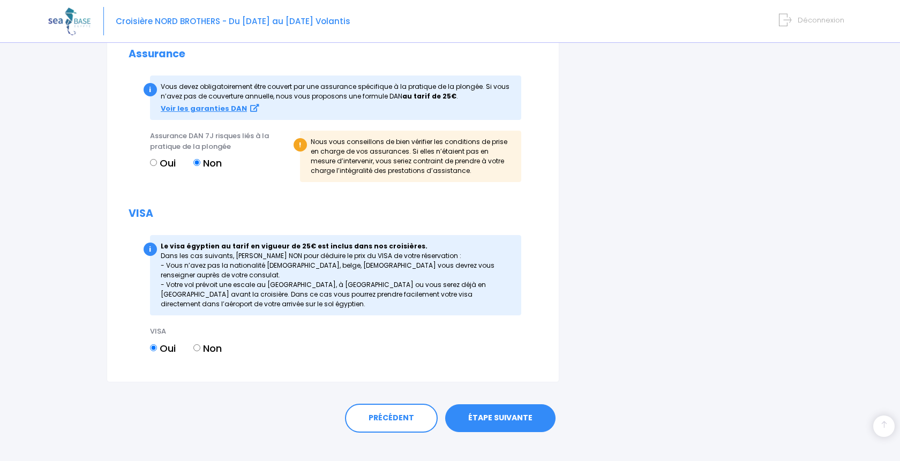
click at [199, 348] on input "Non" at bounding box center [196, 348] width 7 height 7
radio input "true"
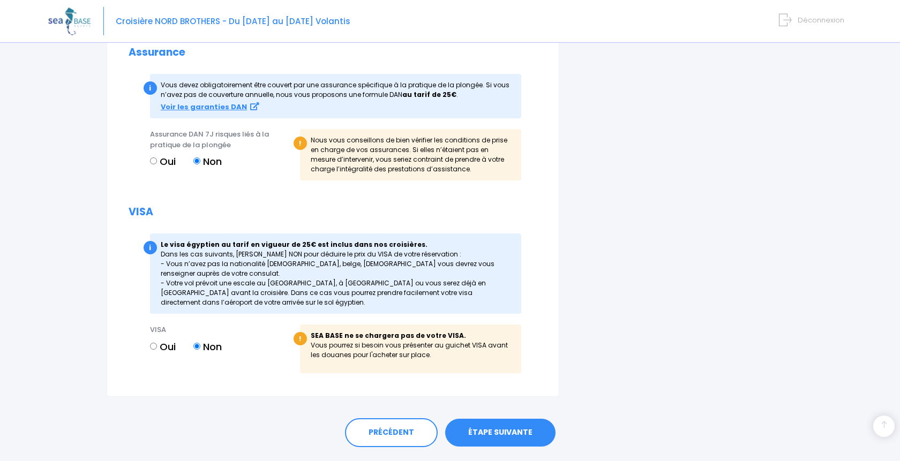
scroll to position [1288, 0]
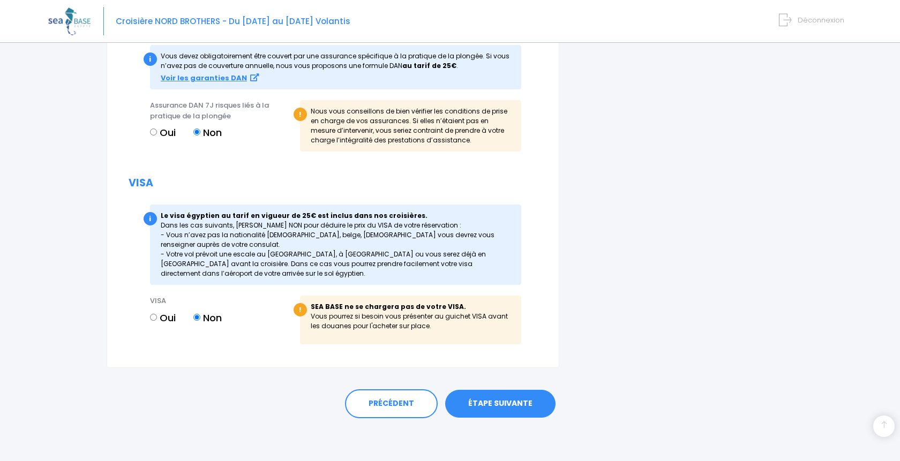
click at [512, 403] on link "ÉTAPE SUIVANTE" at bounding box center [500, 404] width 110 height 28
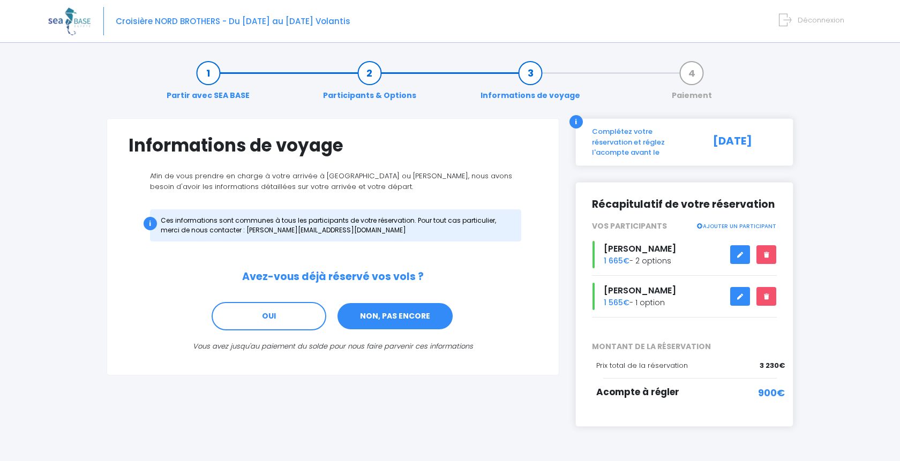
click at [398, 312] on link "NON, PAS ENCORE" at bounding box center [395, 316] width 117 height 29
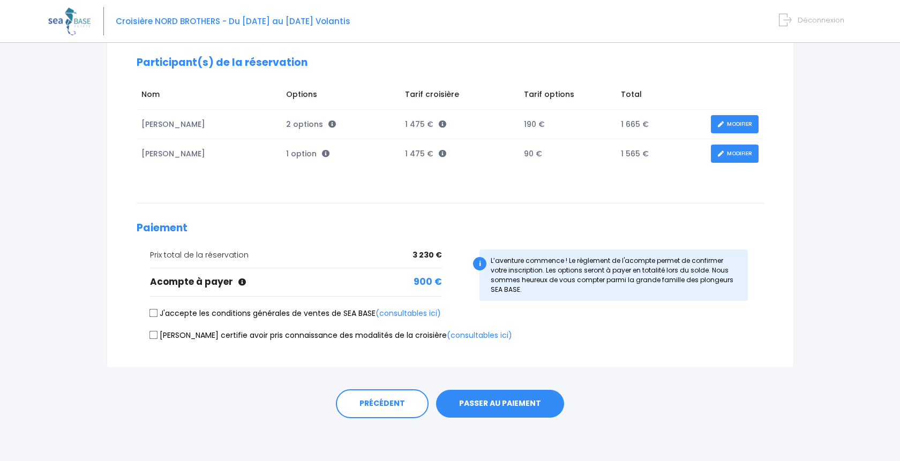
scroll to position [144, 0]
click at [384, 407] on link "PRÉCÉDENT" at bounding box center [382, 404] width 93 height 29
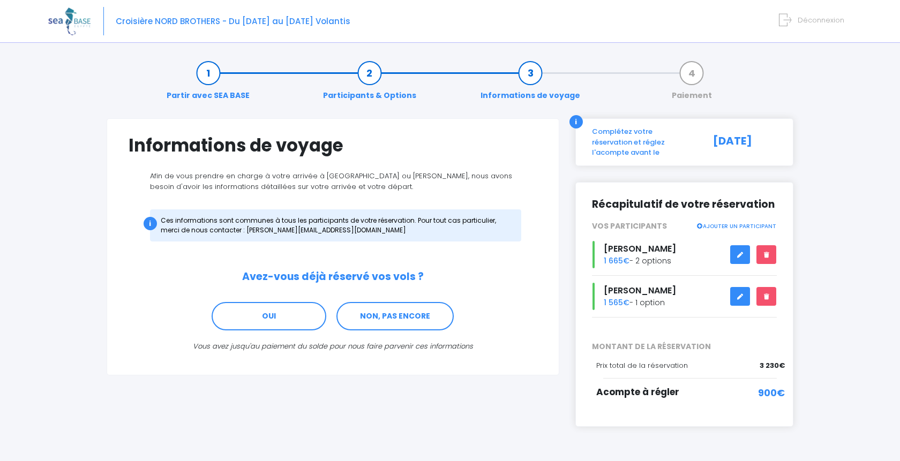
click at [736, 287] on link at bounding box center [741, 296] width 20 height 19
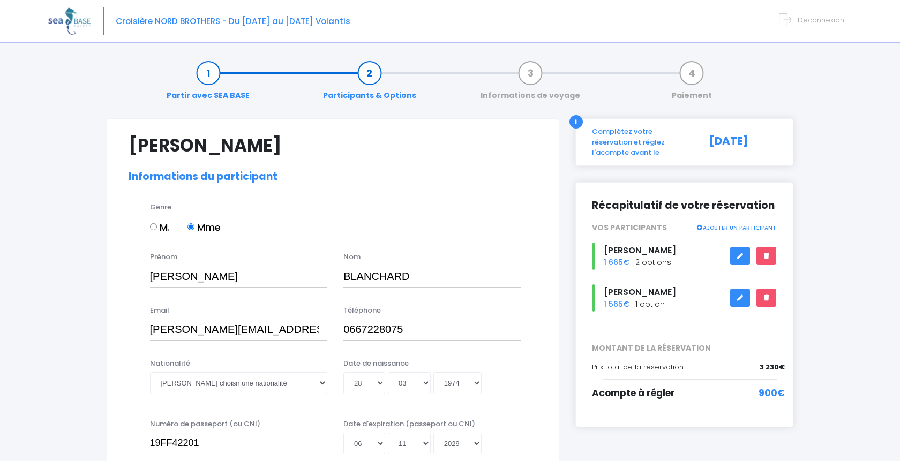
select select "N1"
select select "36/37"
select select "S"
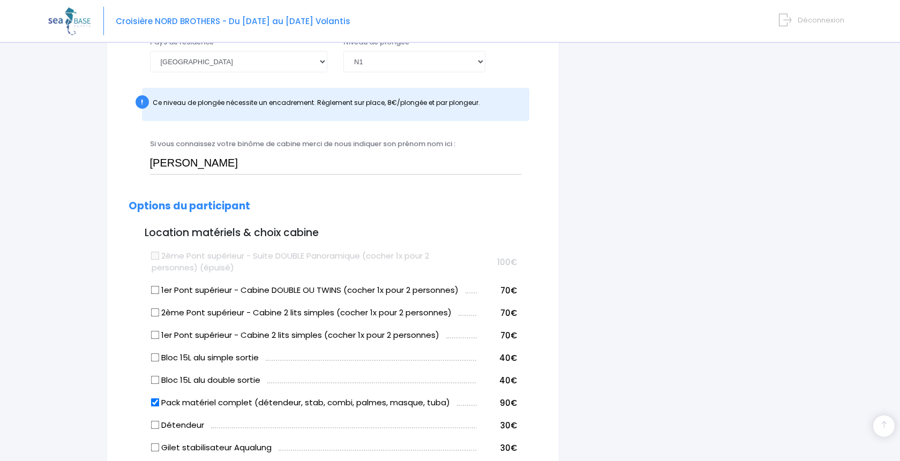
scroll to position [55, 0]
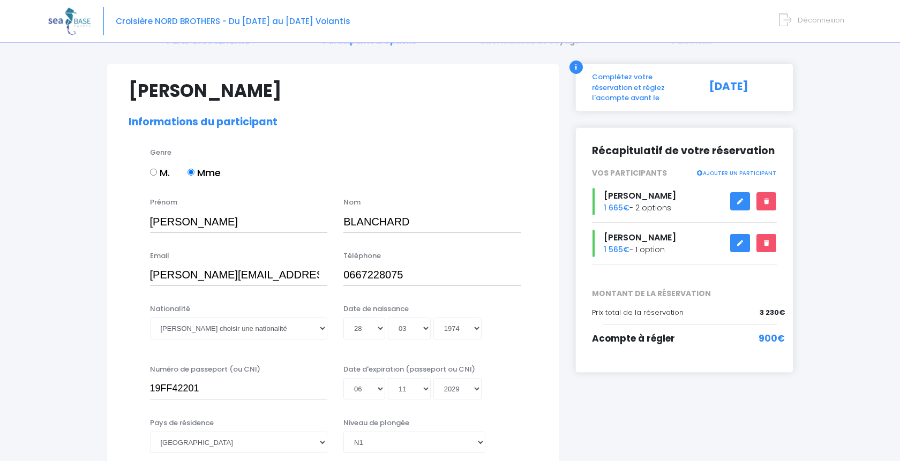
click at [741, 192] on link at bounding box center [741, 201] width 20 height 19
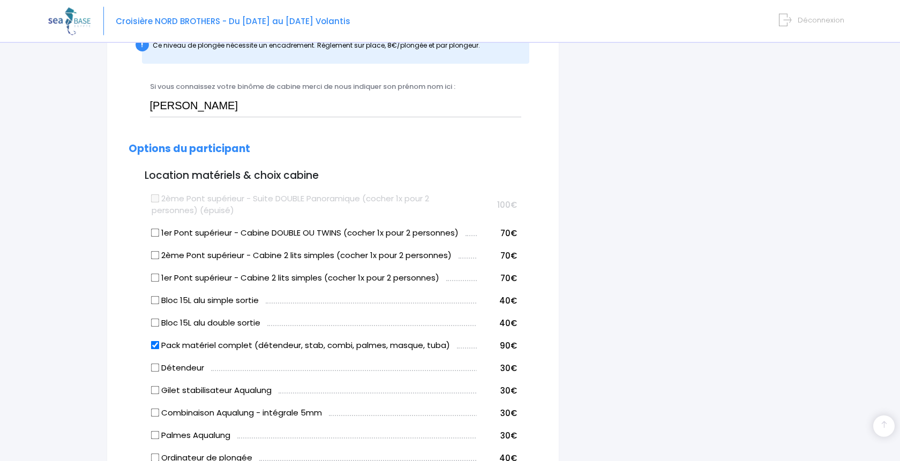
scroll to position [492, 0]
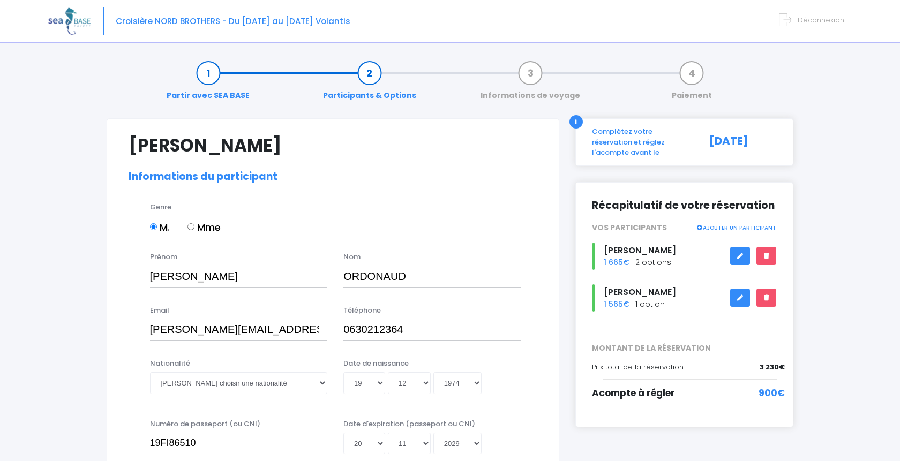
select select "N1"
select select "40/41"
select select "M"
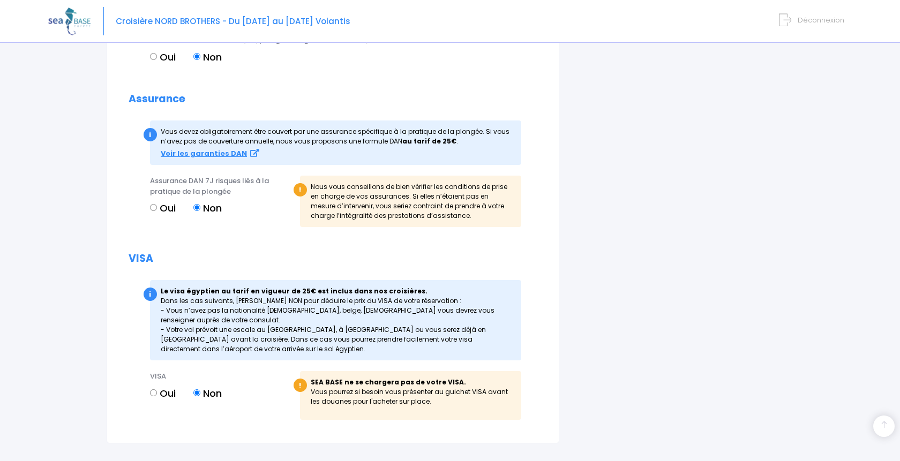
scroll to position [1309, 0]
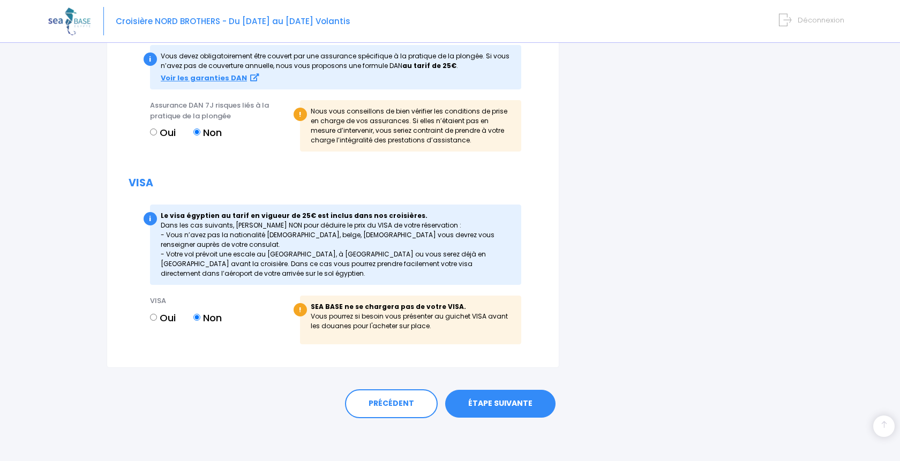
click at [503, 401] on link "ÉTAPE SUIVANTE" at bounding box center [500, 404] width 110 height 28
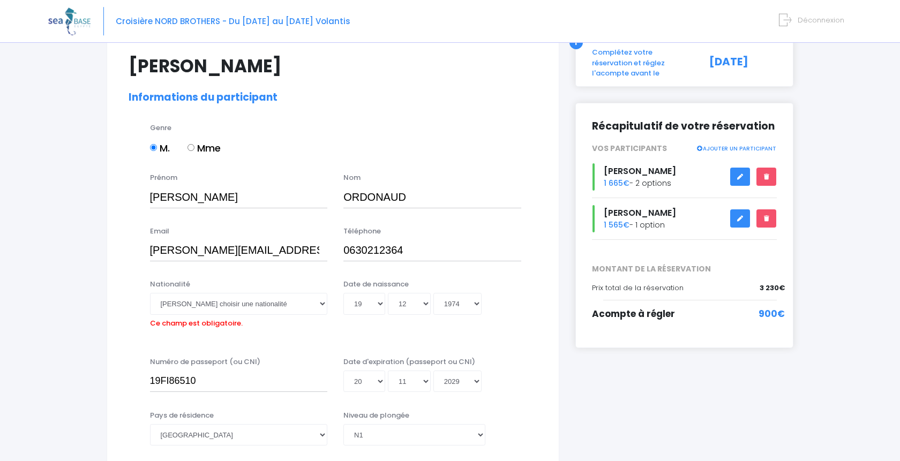
scroll to position [69, 0]
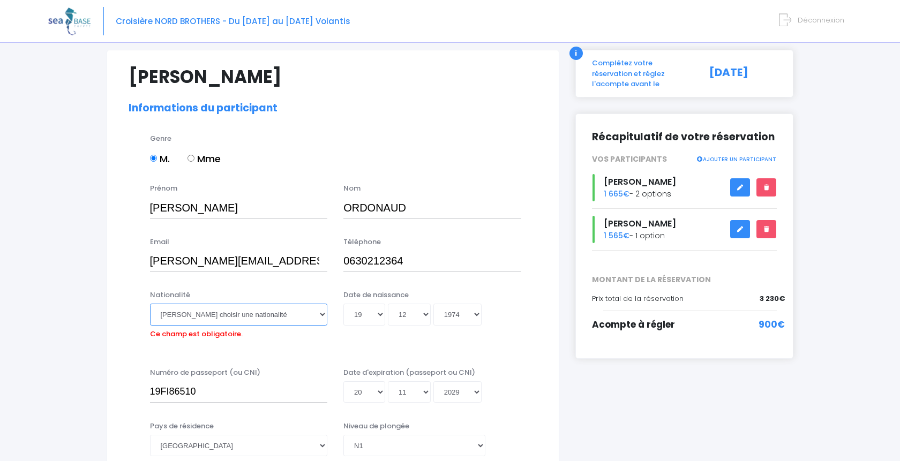
click at [150, 304] on select "Veuillez choisir une nationalité Afghane Albanaise Algerienne Allemande America…" at bounding box center [239, 314] width 178 height 21
select select "Française"
click option "Française" at bounding box center [0, 0] width 0 height 0
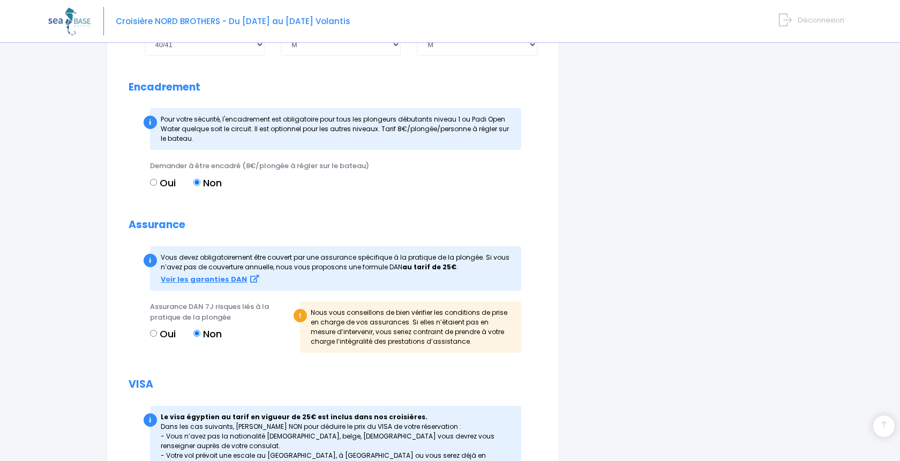
scroll to position [1309, 0]
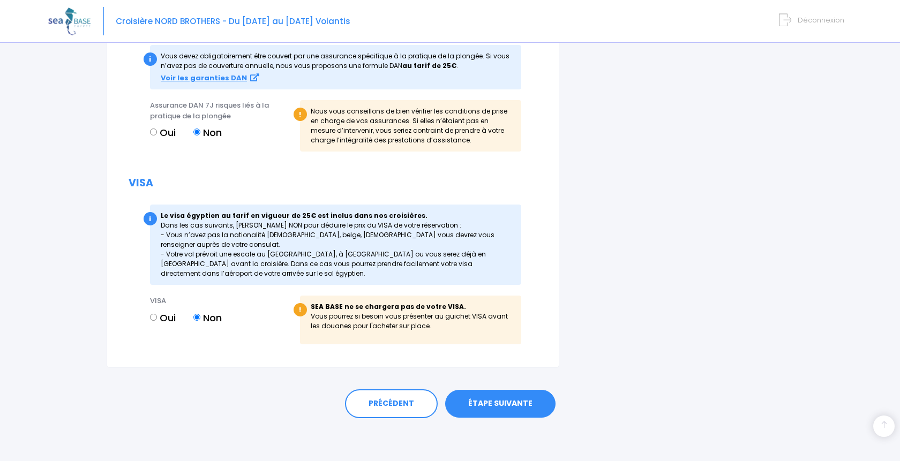
click at [514, 404] on link "ÉTAPE SUIVANTE" at bounding box center [500, 404] width 110 height 28
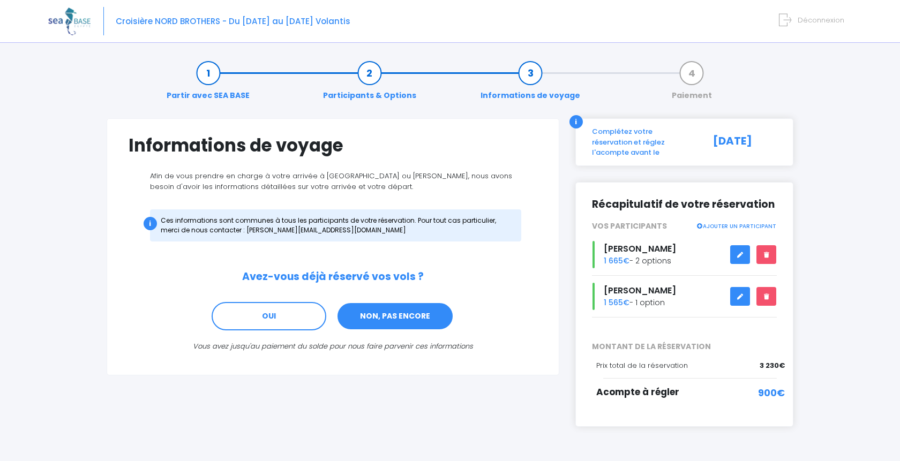
click at [408, 316] on link "NON, PAS ENCORE" at bounding box center [395, 316] width 117 height 29
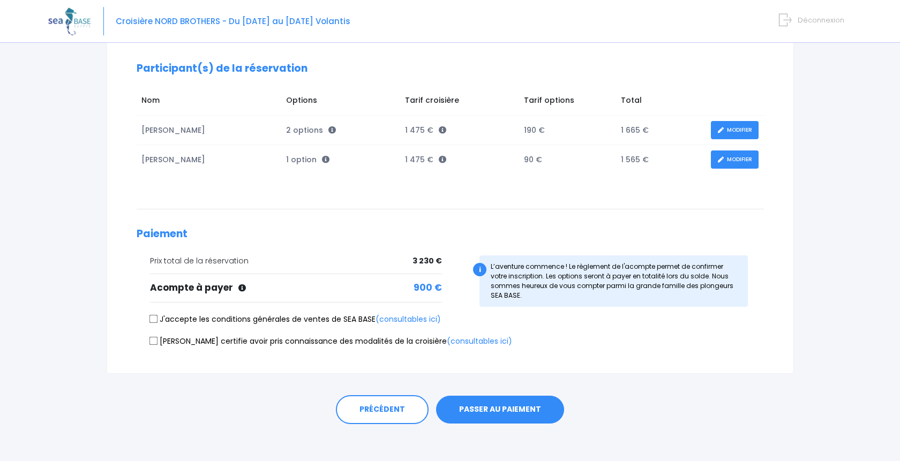
scroll to position [144, 0]
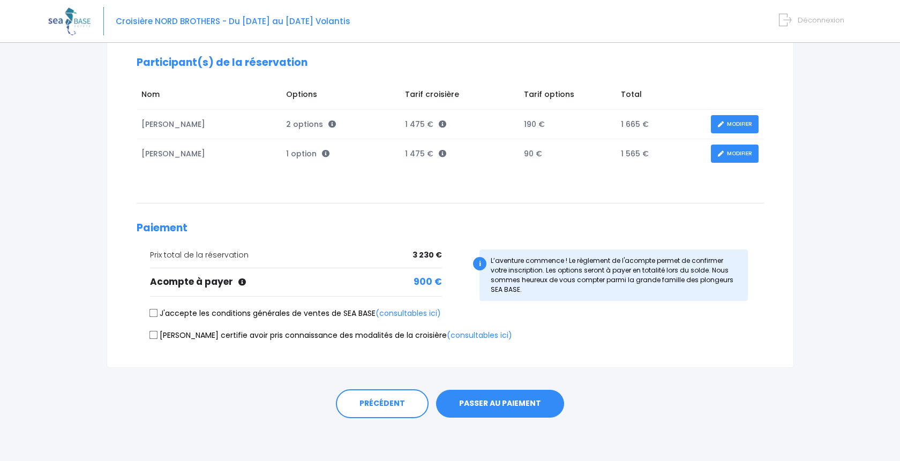
click at [744, 125] on link "MODIFIER" at bounding box center [735, 124] width 48 height 19
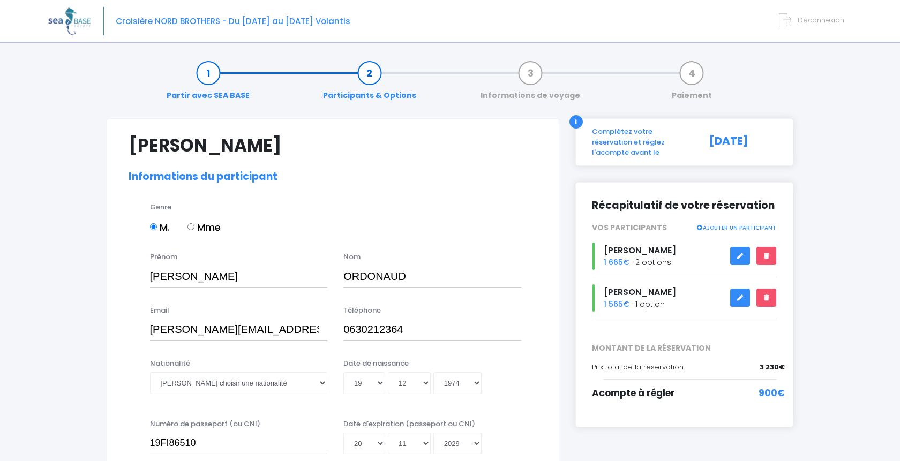
select select "N1"
select select "40/41"
select select "M"
drag, startPoint x: 739, startPoint y: 285, endPoint x: 738, endPoint y: 292, distance: 6.5
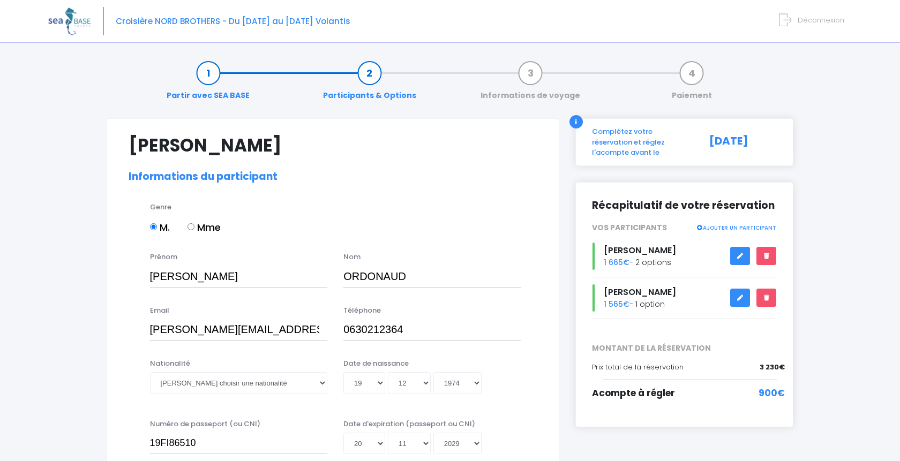
click at [738, 289] on link at bounding box center [741, 298] width 20 height 19
select select "N1"
select select "36/37"
select select "S"
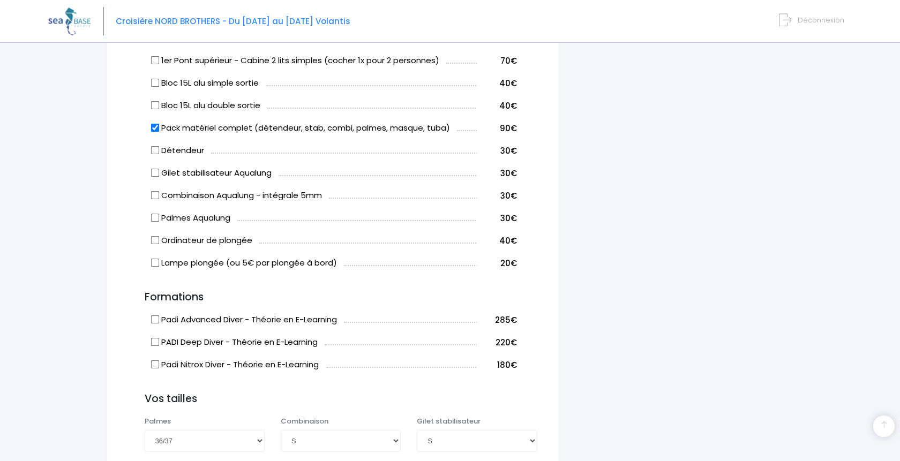
scroll to position [875, 0]
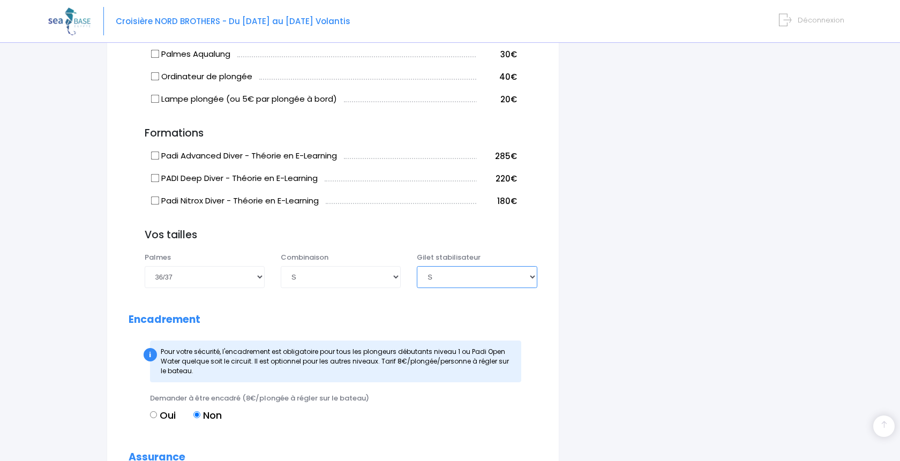
click at [417, 266] on select "Choisir une taille XXS XS S M ML L XL XXL" at bounding box center [477, 276] width 120 height 21
select select "M"
click option "M" at bounding box center [0, 0] width 0 height 0
click at [638, 241] on div "i Complétez votre réservation et réglez l'acompte avant le 04/09/2025 Récapitul…" at bounding box center [685, 23] width 235 height 1559
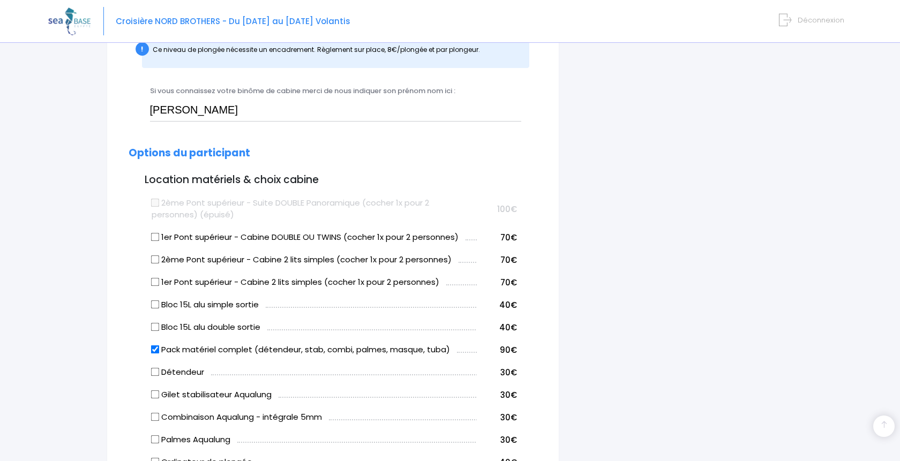
scroll to position [215, 0]
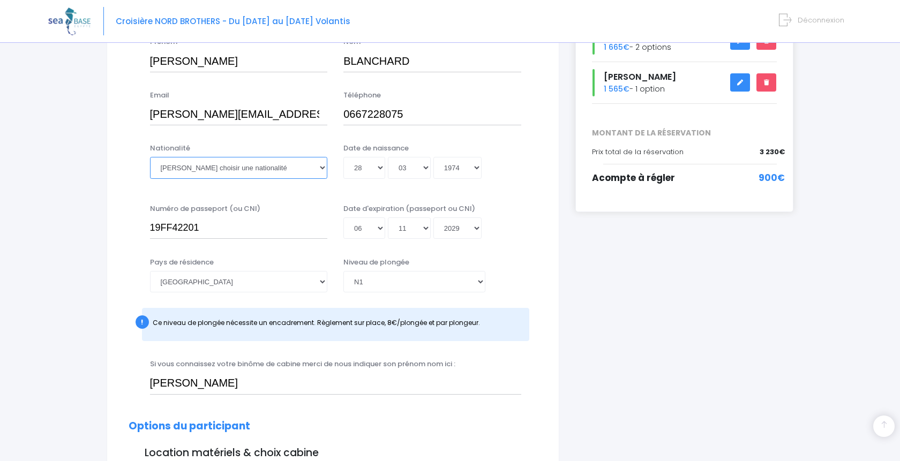
drag, startPoint x: 308, startPoint y: 171, endPoint x: 303, endPoint y: 176, distance: 6.5
click at [150, 157] on select "Veuillez choisir une nationalité Afghane Albanaise Algerienne Allemande America…" at bounding box center [239, 167] width 178 height 21
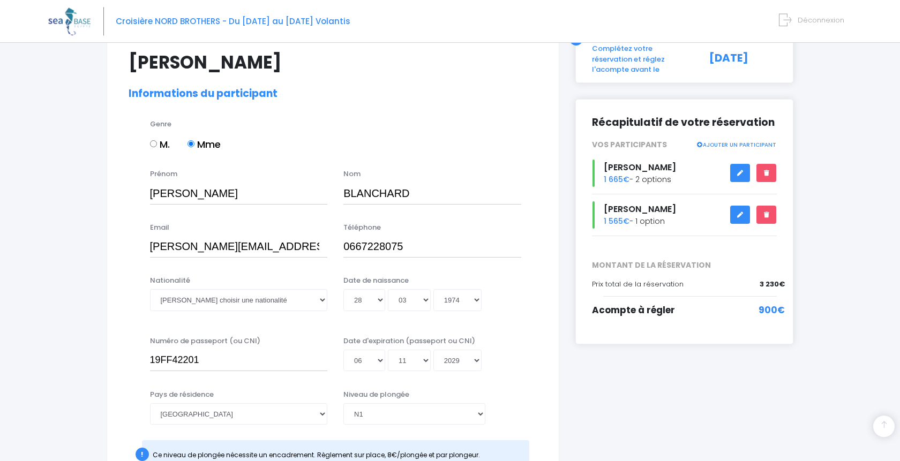
scroll to position [0, 0]
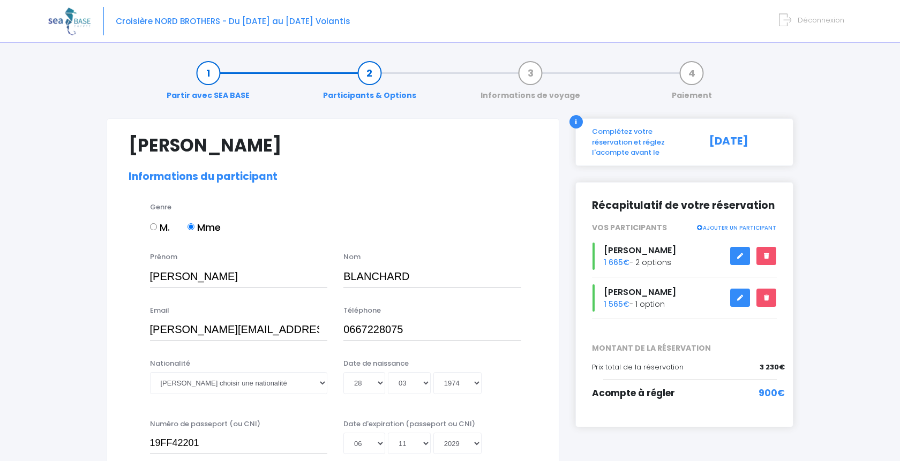
click at [792, 16] on icon at bounding box center [785, 20] width 12 height 18
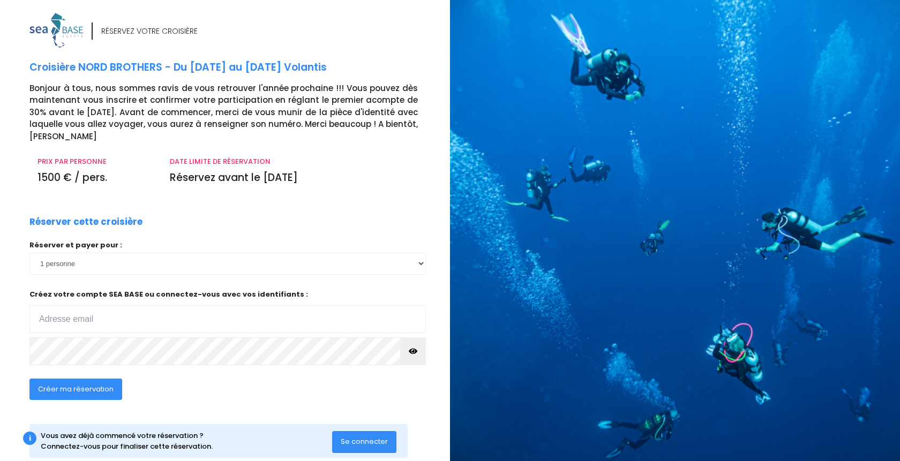
click at [365, 436] on button "Se connecter" at bounding box center [364, 441] width 64 height 21
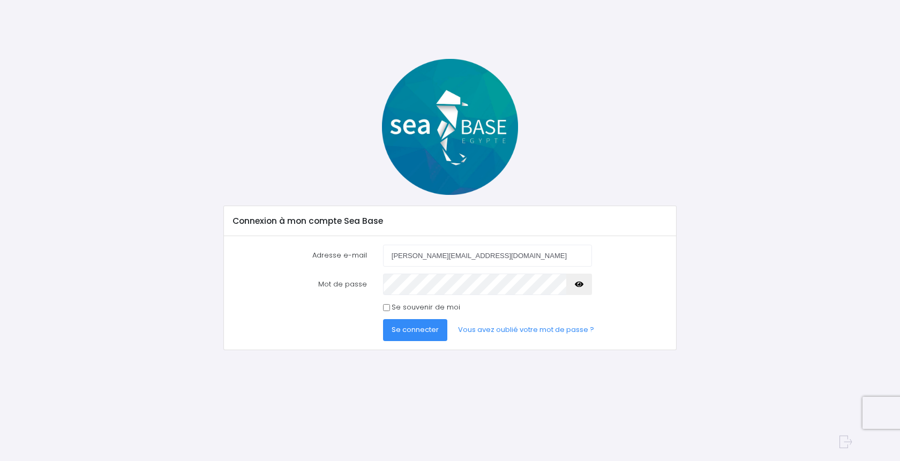
type input "[PERSON_NAME][EMAIL_ADDRESS][DOMAIN_NAME]"
click at [383, 319] on button "Se connecter" at bounding box center [415, 329] width 64 height 21
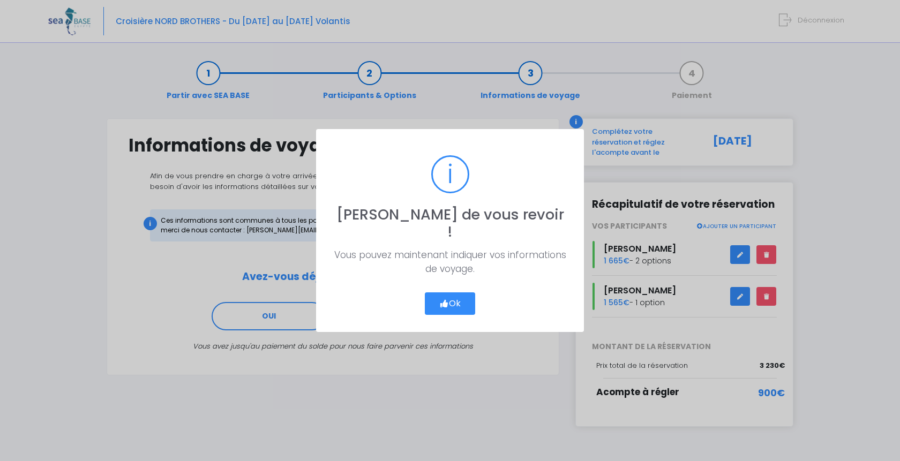
click at [454, 297] on button "Ok" at bounding box center [450, 304] width 50 height 23
click at [455, 293] on button "Ok" at bounding box center [450, 304] width 50 height 23
